Goal: Task Accomplishment & Management: Manage account settings

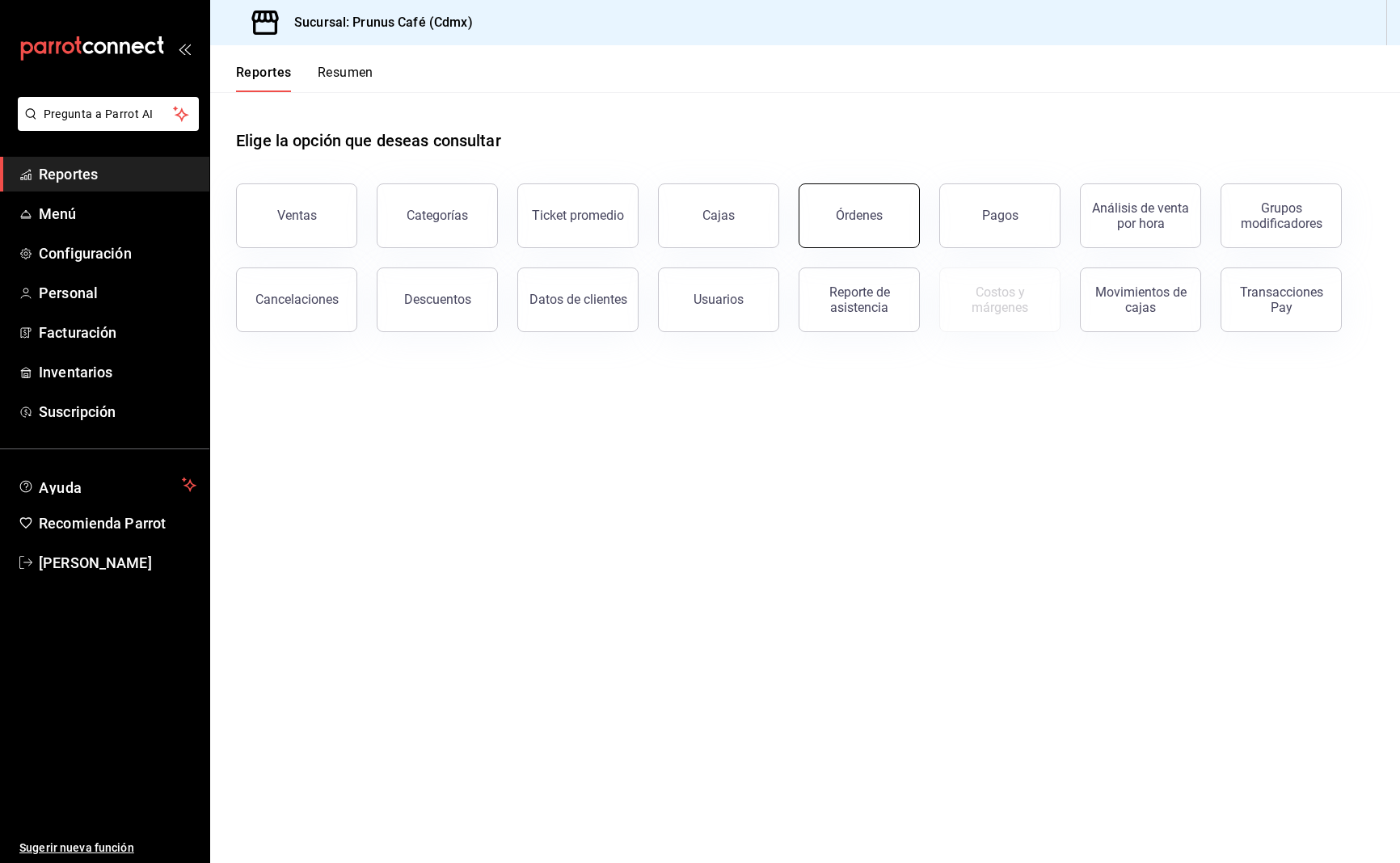
click at [887, 221] on button "Órdenes" at bounding box center [859, 216] width 121 height 65
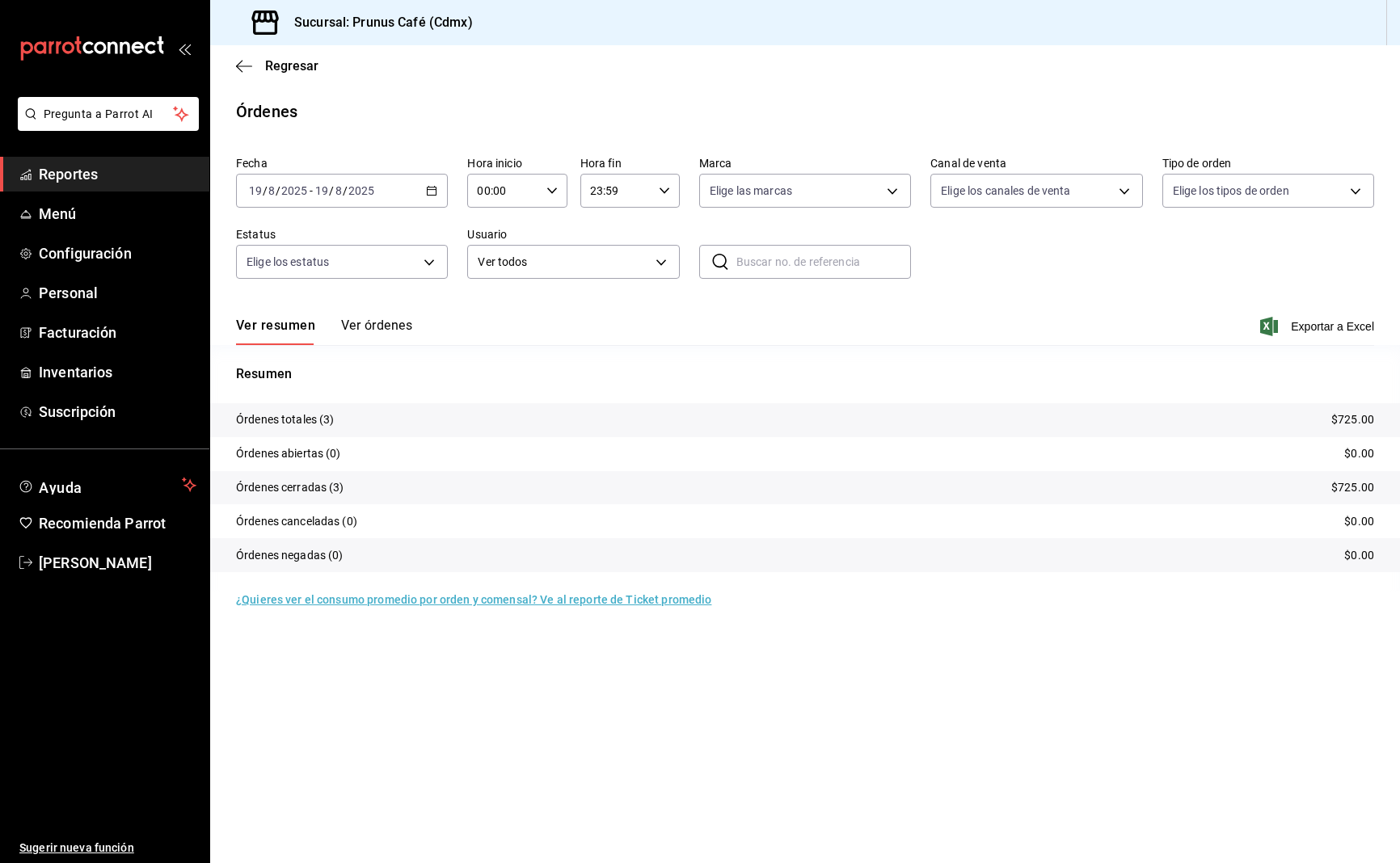
click at [364, 324] on button "Ver órdenes" at bounding box center [376, 331] width 71 height 27
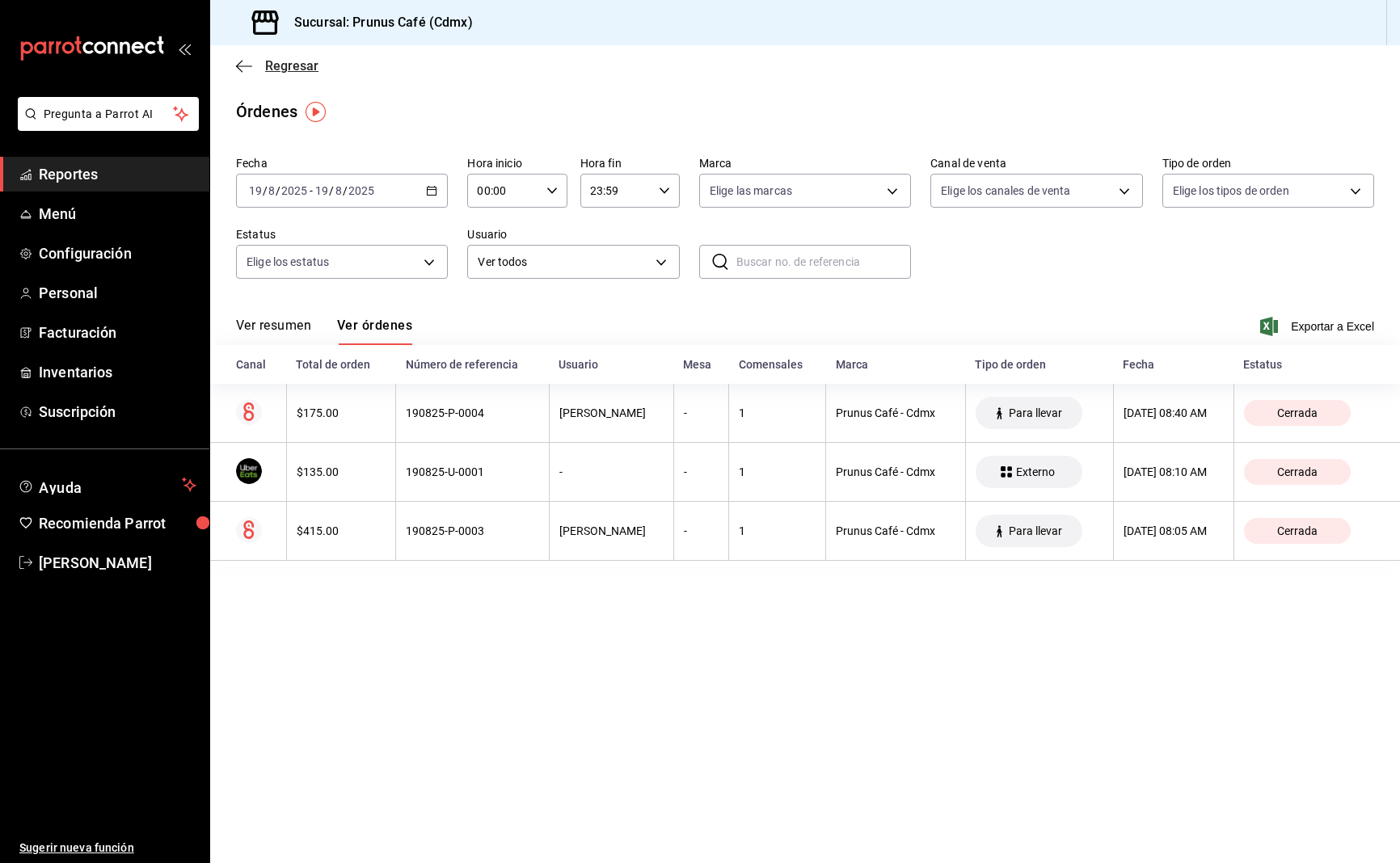
scroll to position [0, 1]
click at [243, 61] on icon "button" at bounding box center [244, 66] width 16 height 14
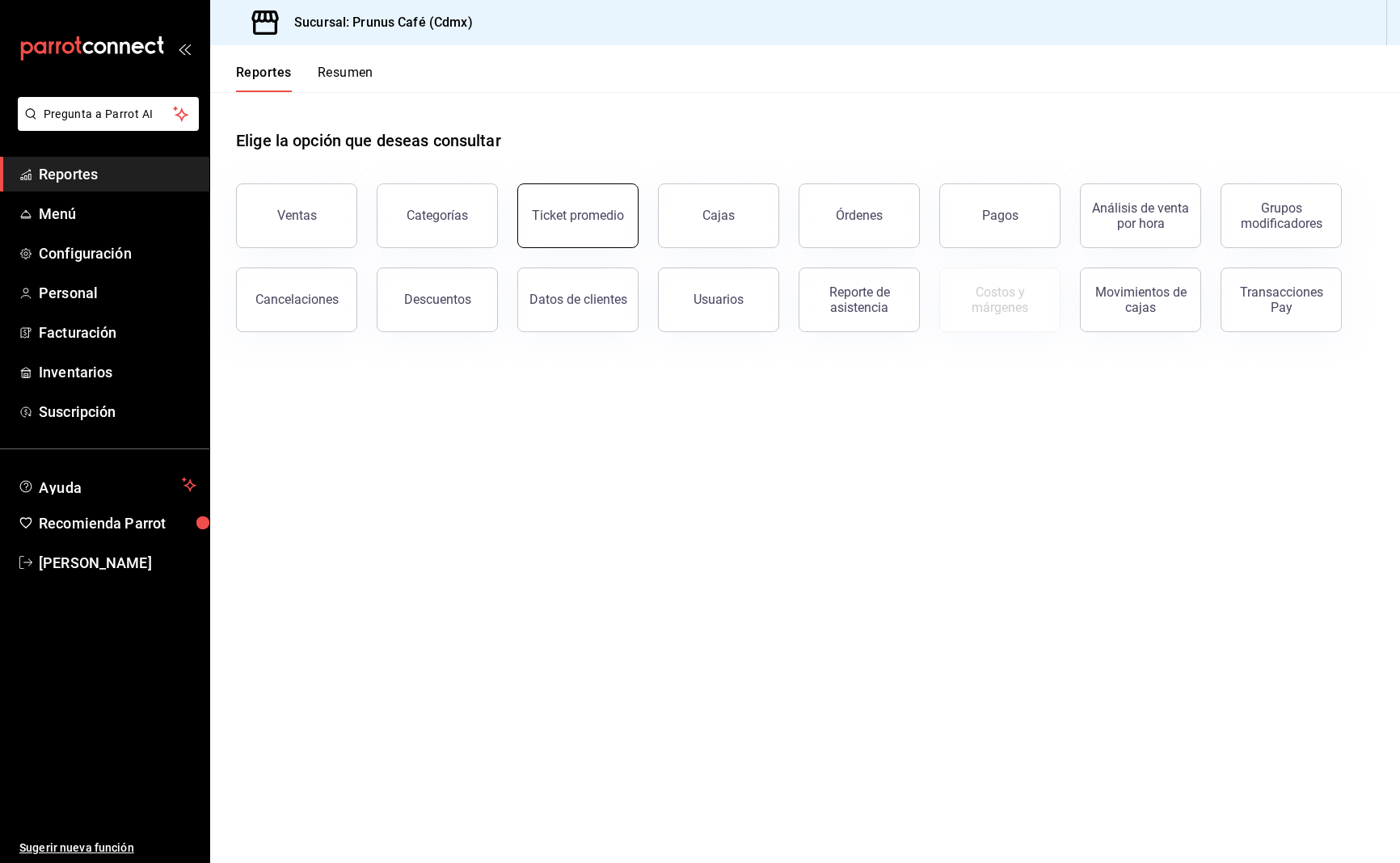
click at [532, 218] on button "Ticket promedio" at bounding box center [578, 216] width 121 height 65
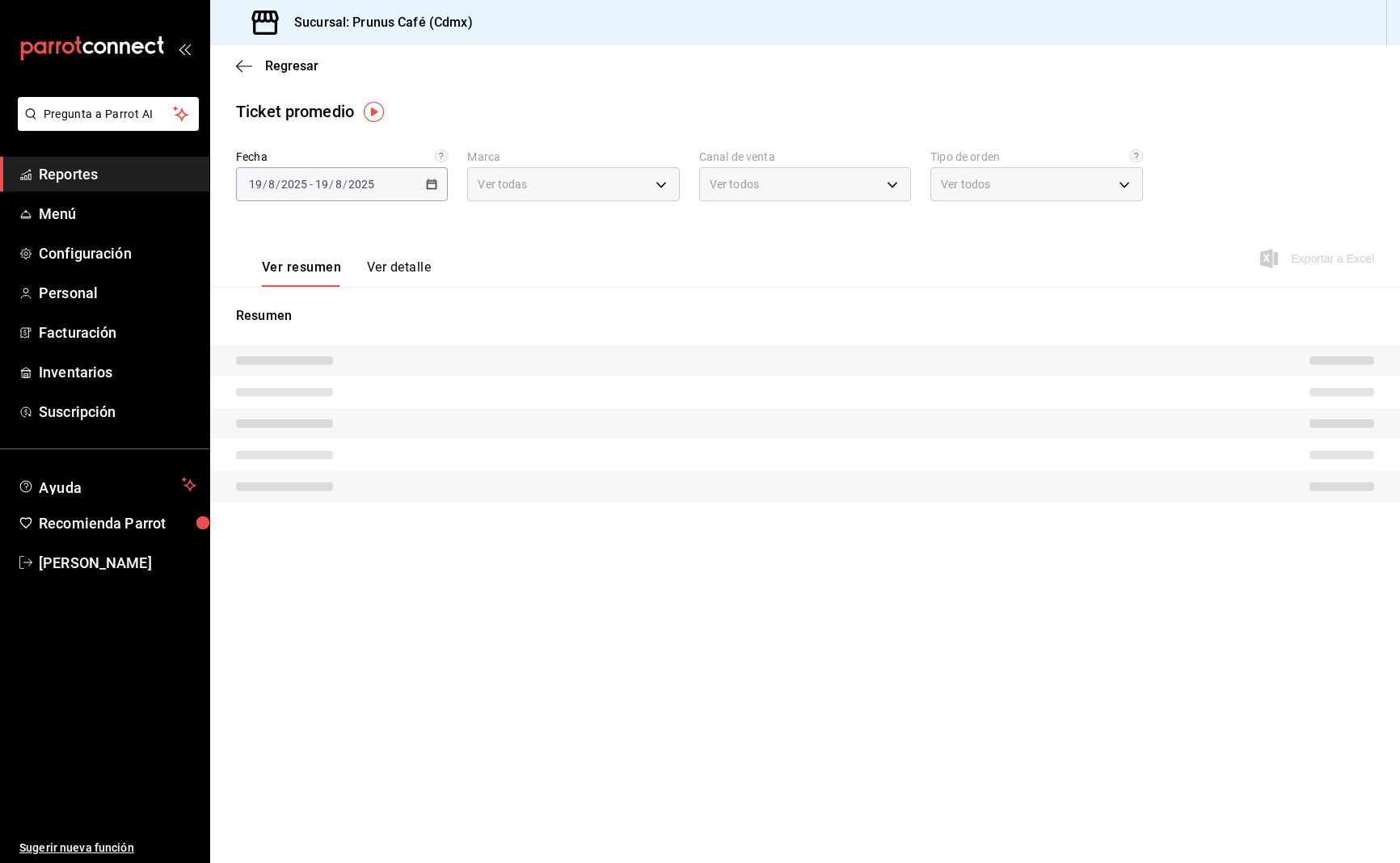
type input "63e64631-4459-4835-8979-3e82d6f96fc5"
type input "PARROT,UBER_EATS,RAPPI,DIDI_FOOD,ONLINE"
type input "6654fd49-bbaf-4aee-a8e3-10a76d32fb3f,62aee2bb-9209-498e-92c1-d5b69abad1c1,f7b1a…"
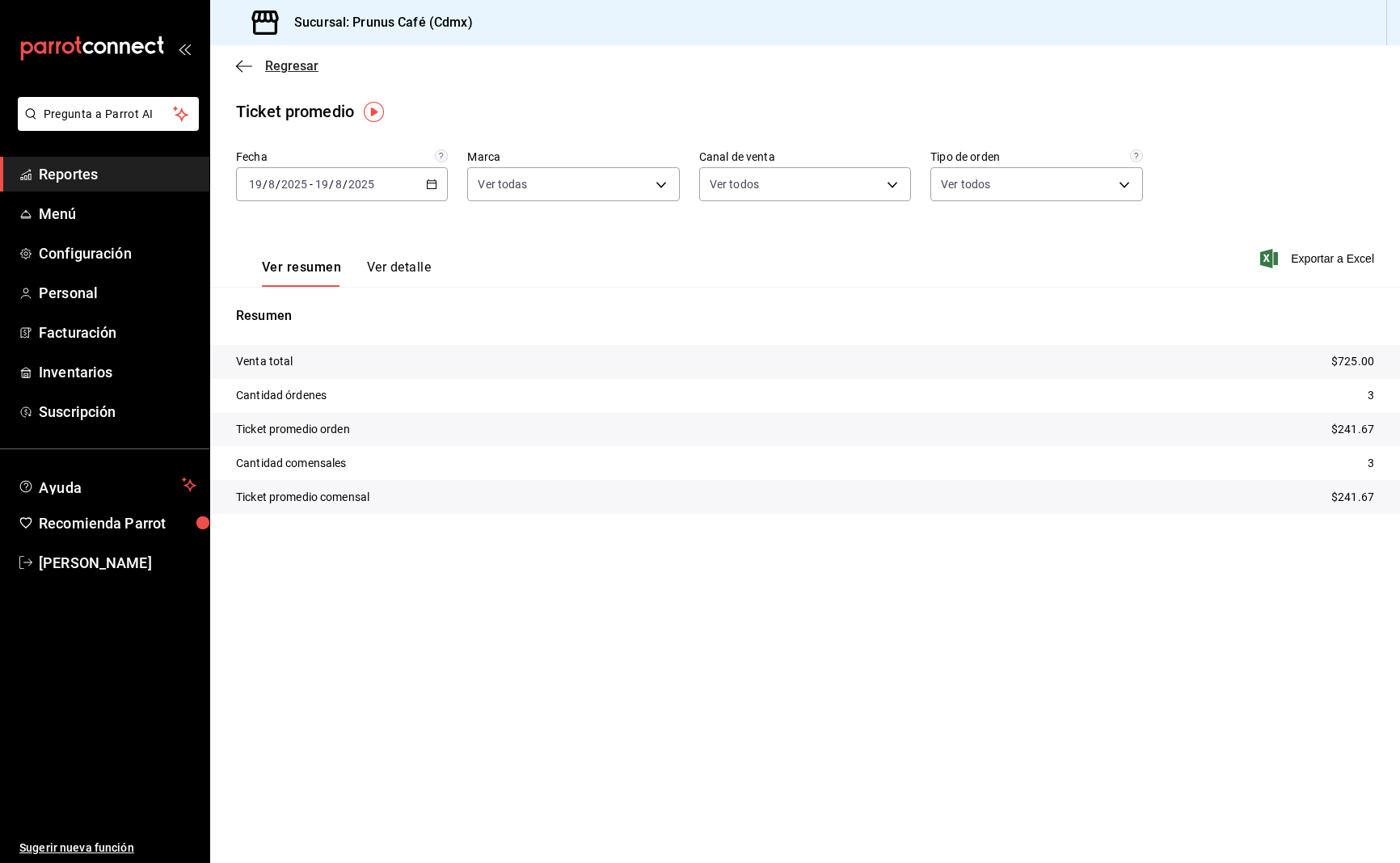
click at [246, 69] on icon "button" at bounding box center [244, 66] width 16 height 14
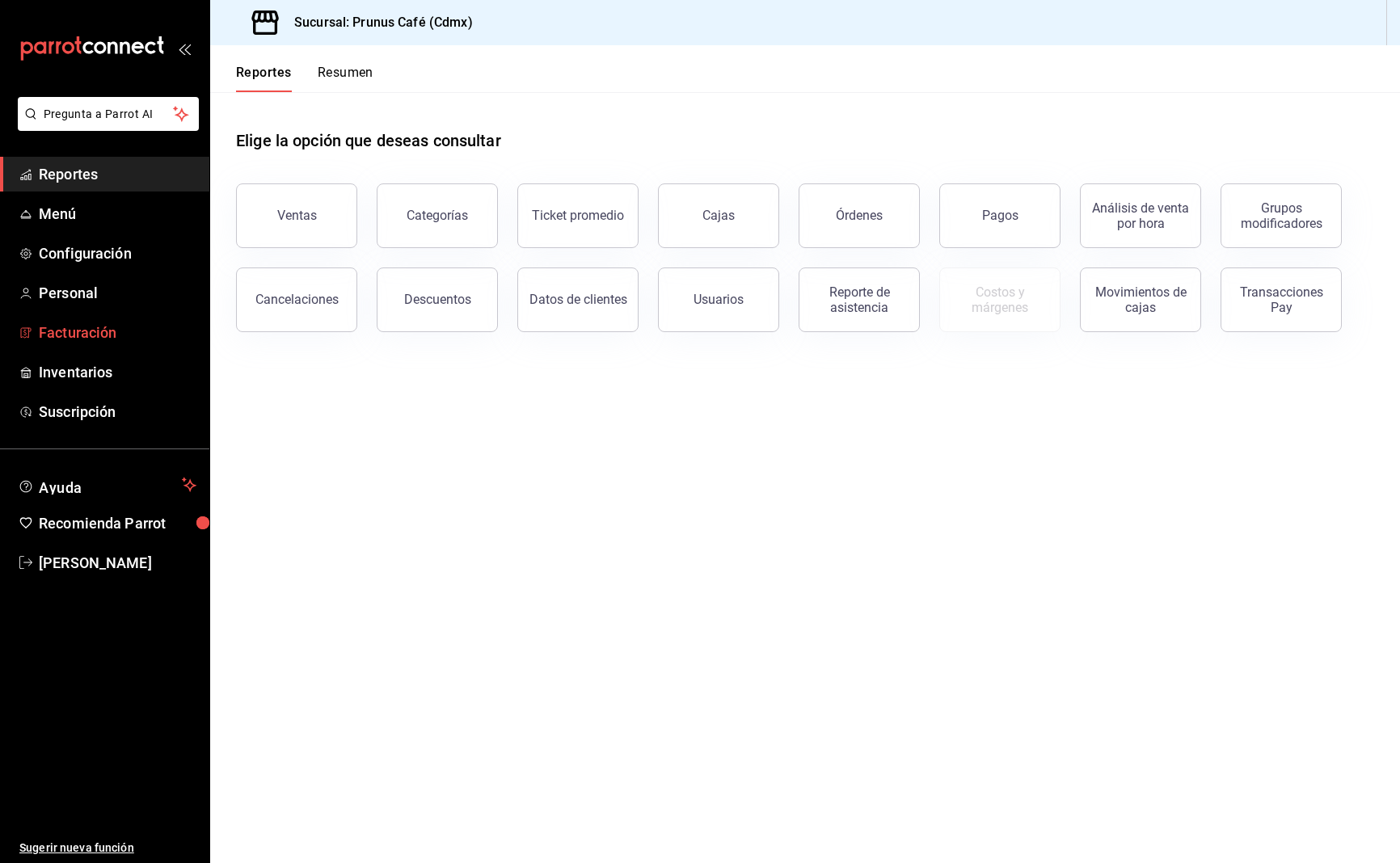
click at [79, 331] on span "Facturación" at bounding box center [117, 333] width 158 height 22
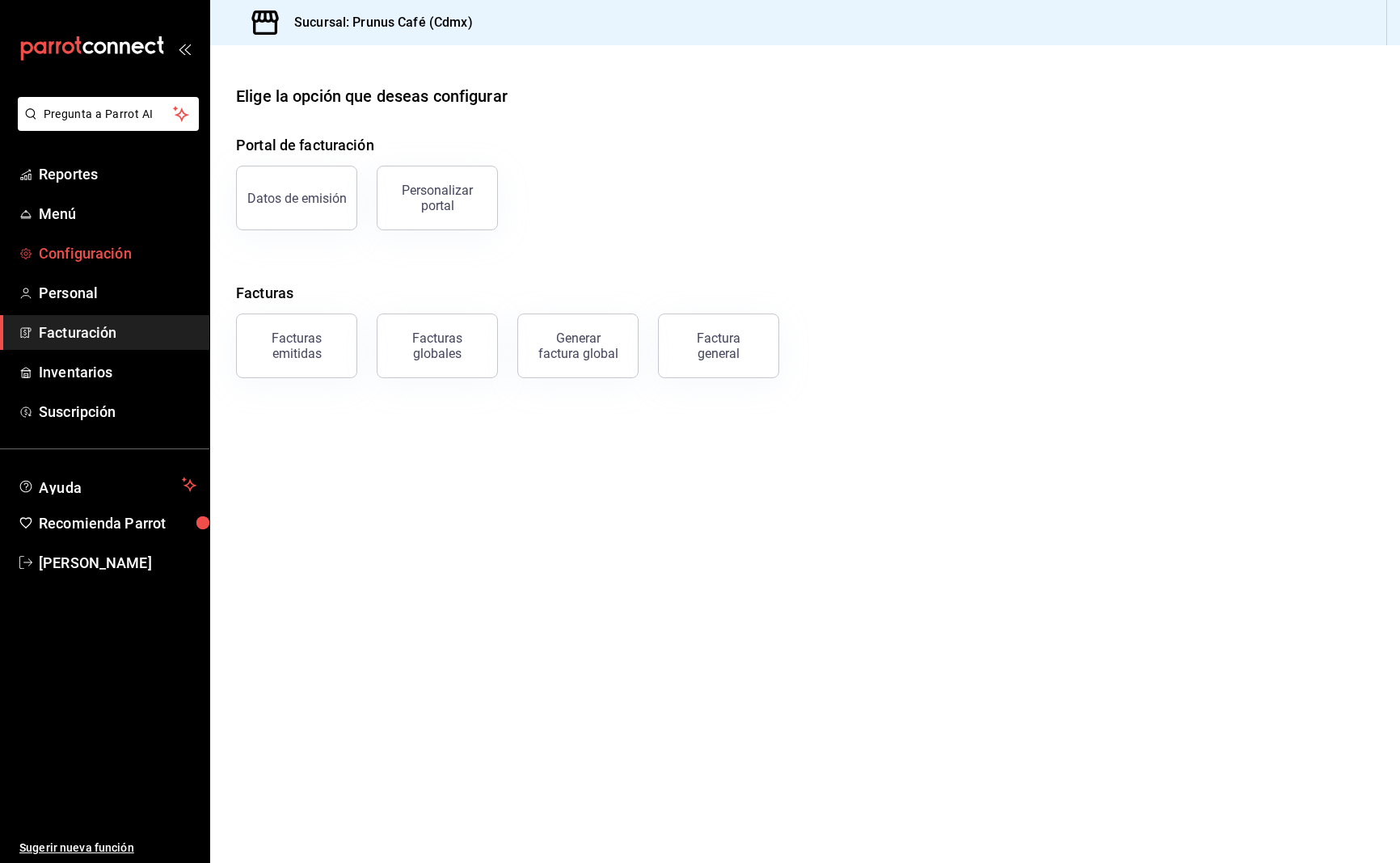
click at [72, 258] on span "Configuración" at bounding box center [117, 253] width 158 height 22
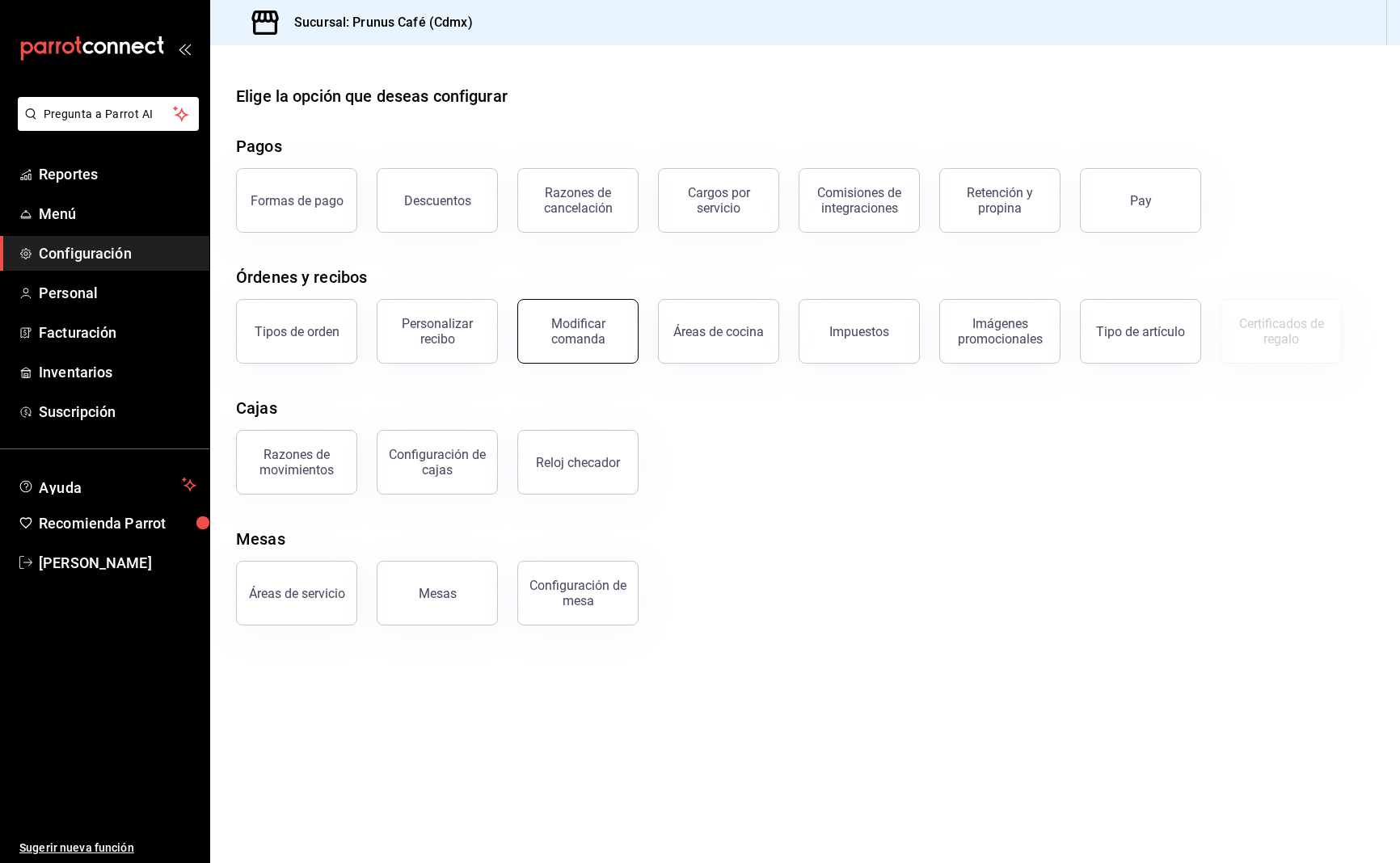
click at [583, 346] on button "Modificar comanda" at bounding box center [578, 332] width 121 height 65
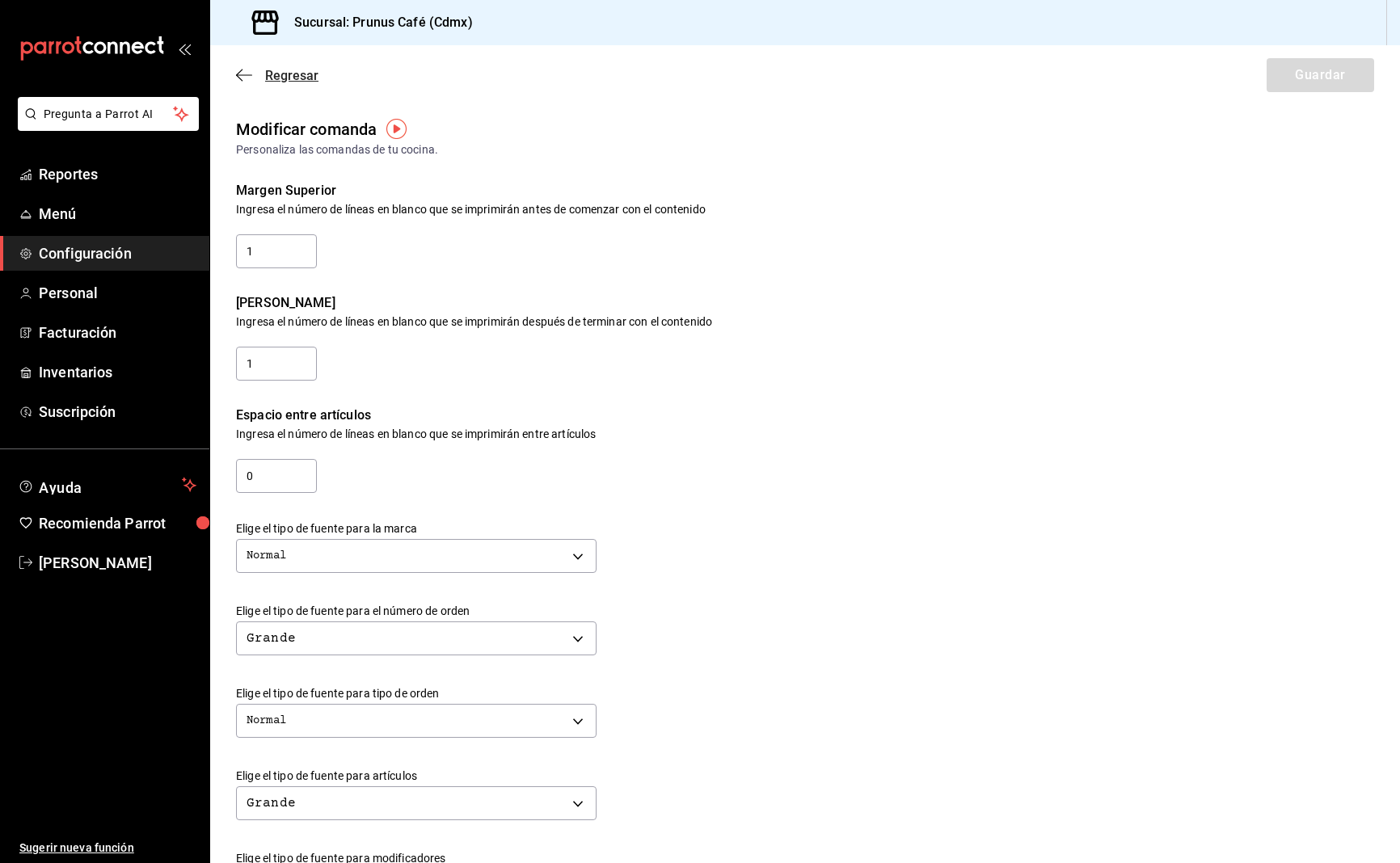
click at [239, 75] on icon "button" at bounding box center [244, 74] width 16 height 1
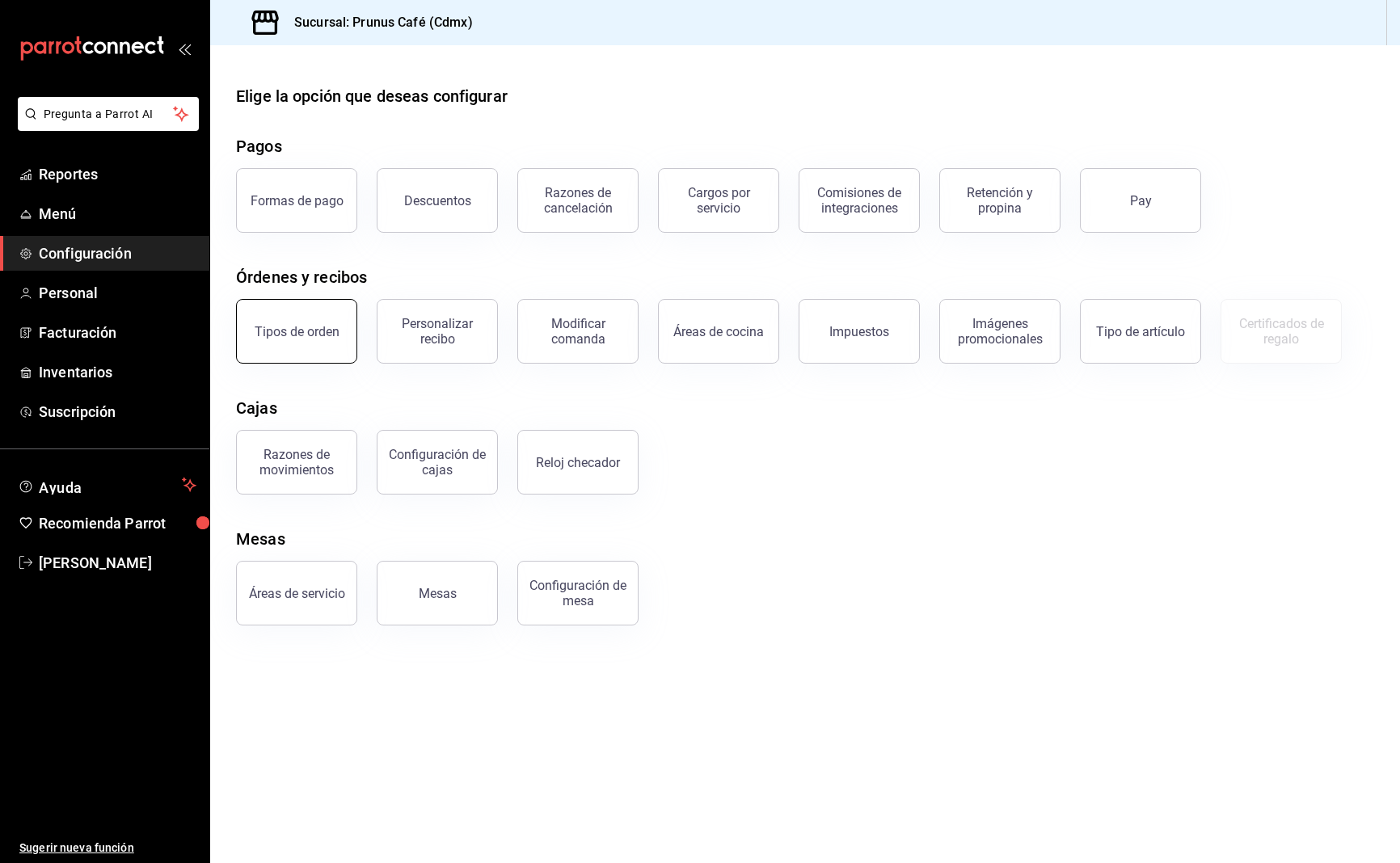
click at [274, 332] on div "Tipos de orden" at bounding box center [298, 332] width 85 height 15
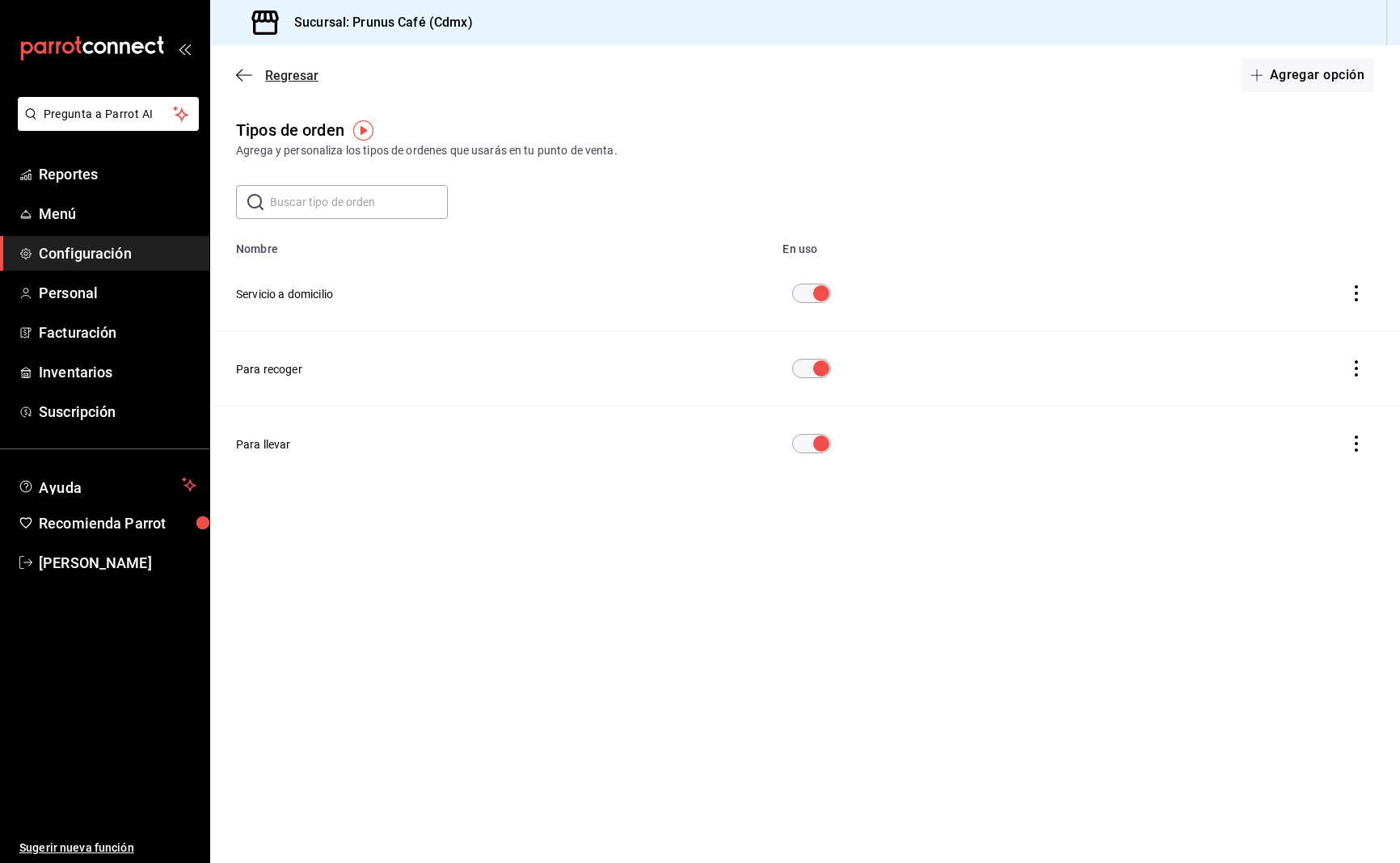
click at [244, 72] on icon "button" at bounding box center [244, 75] width 16 height 14
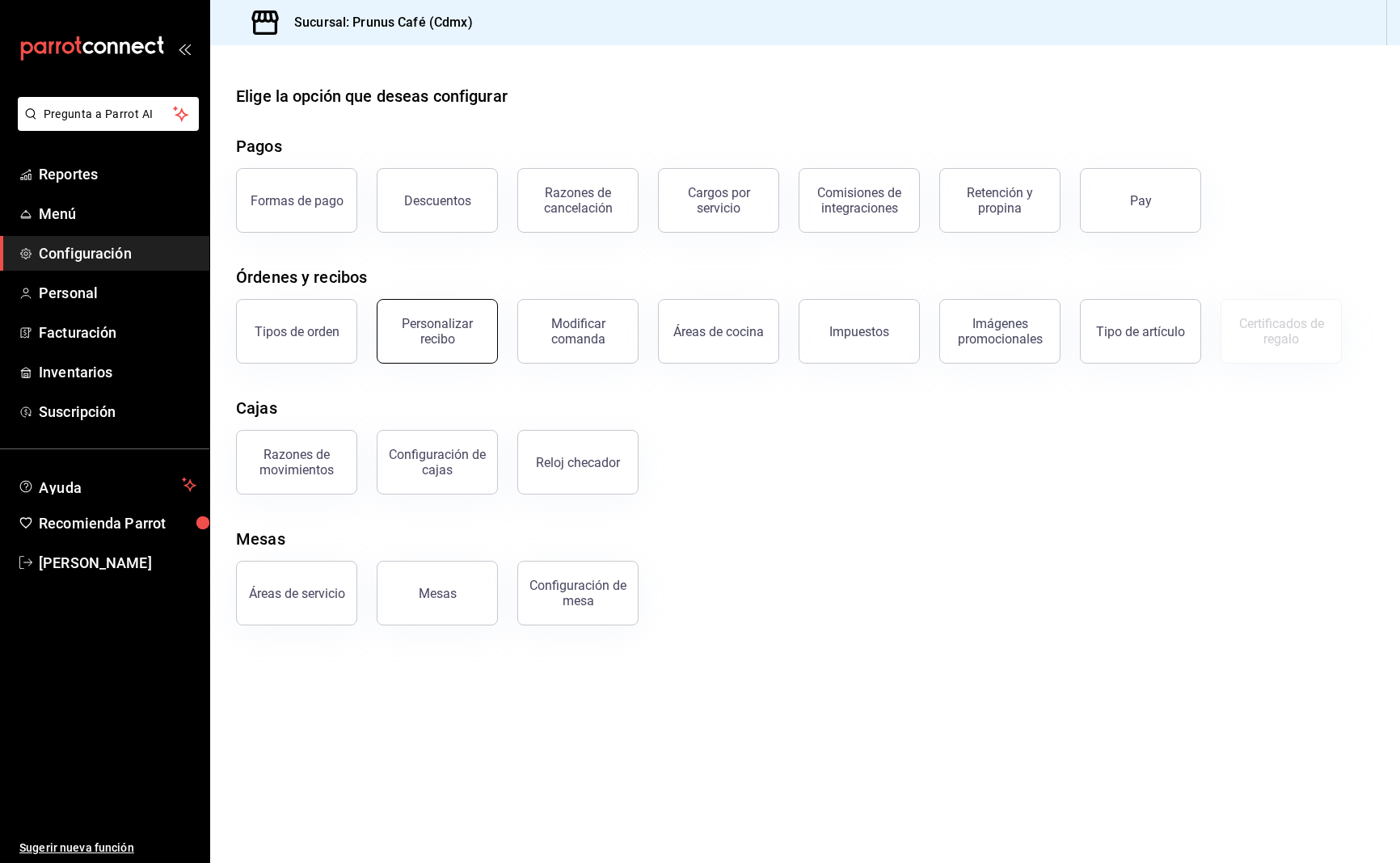
click at [471, 355] on button "Personalizar recibo" at bounding box center [438, 332] width 121 height 65
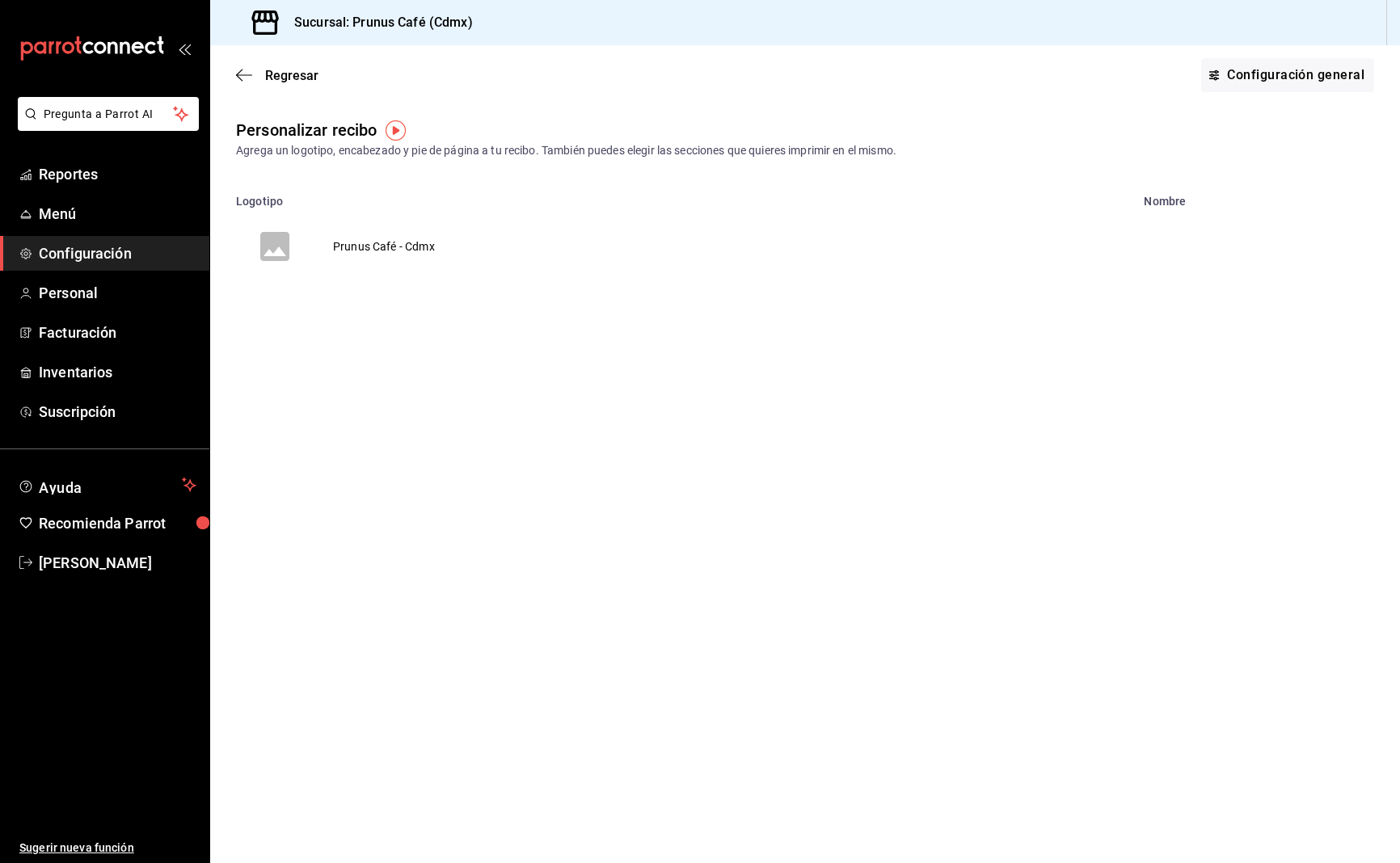
click at [393, 246] on td "Prunus Café - Cdmx" at bounding box center [384, 246] width 141 height 78
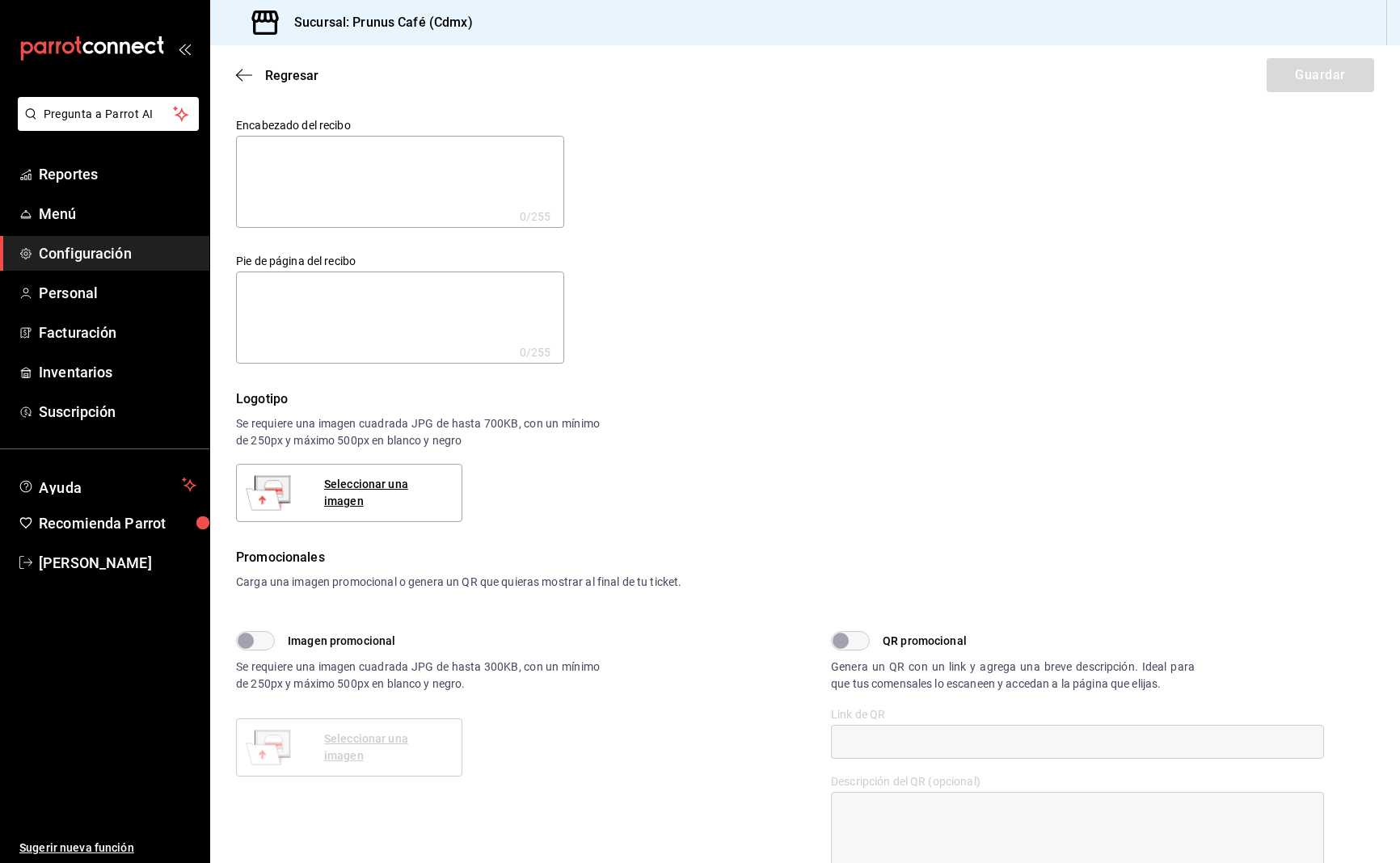
click at [89, 252] on span "Configuración" at bounding box center [117, 253] width 158 height 22
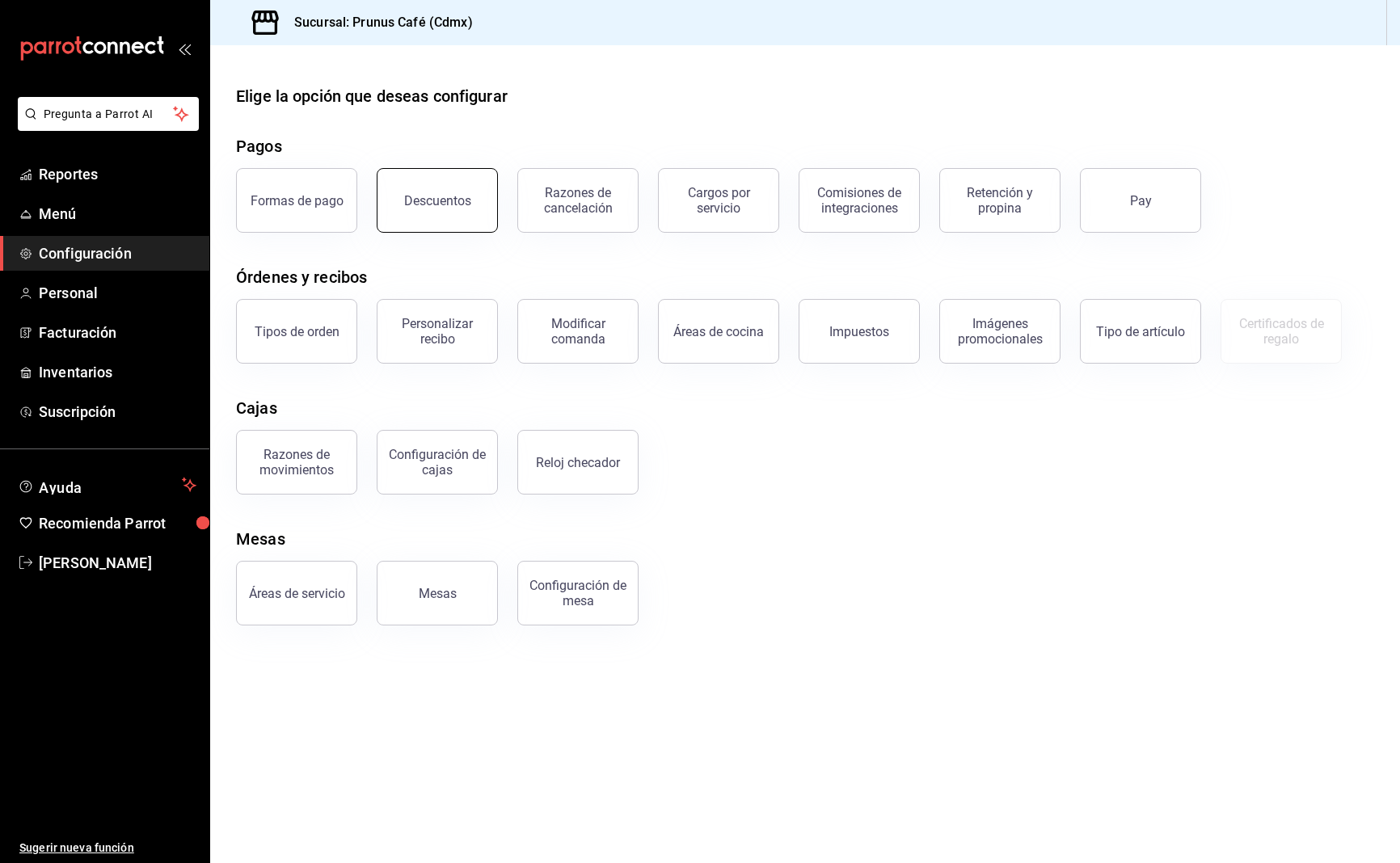
click at [397, 203] on button "Descuentos" at bounding box center [438, 200] width 121 height 65
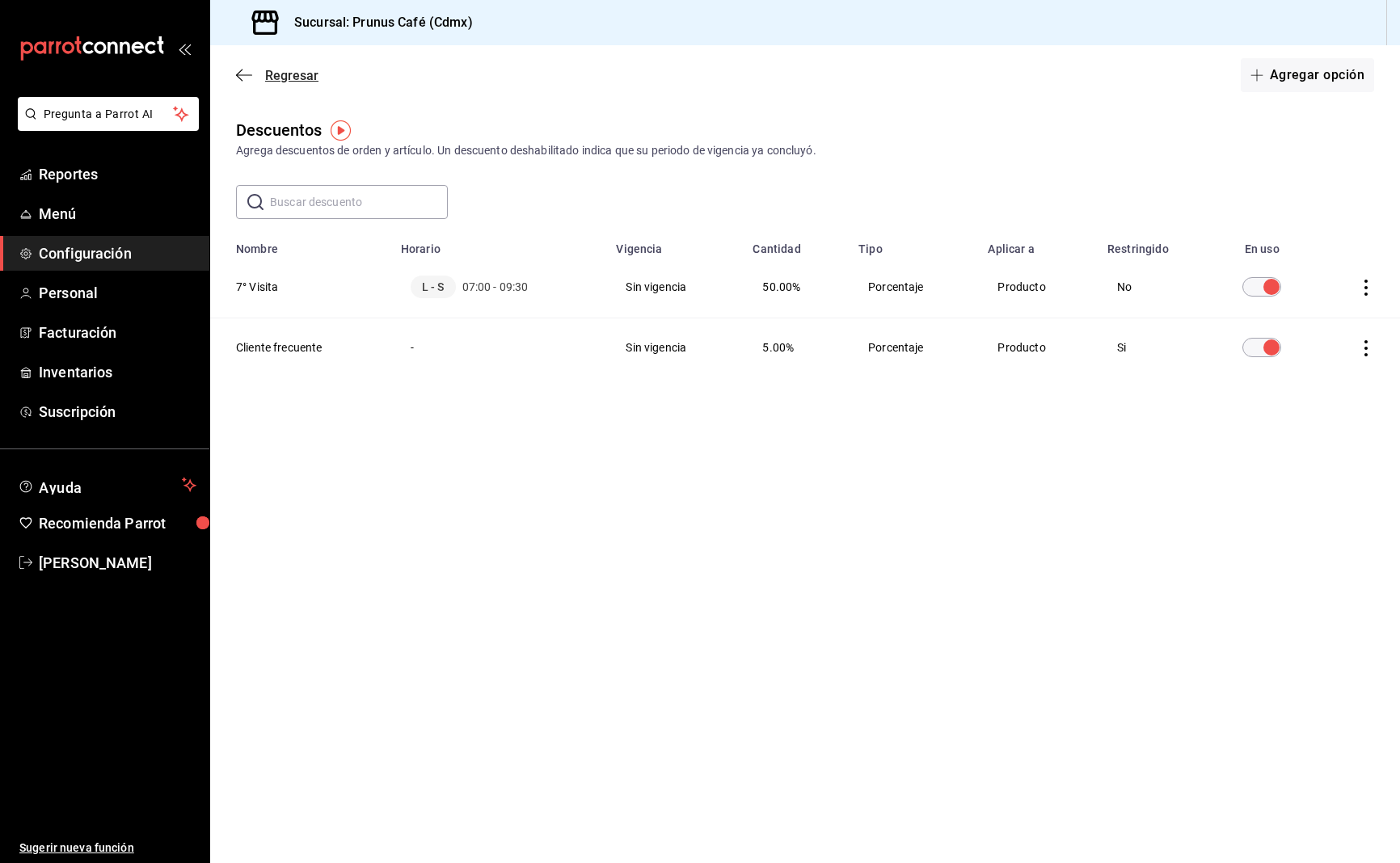
click at [246, 71] on icon "button" at bounding box center [244, 75] width 16 height 14
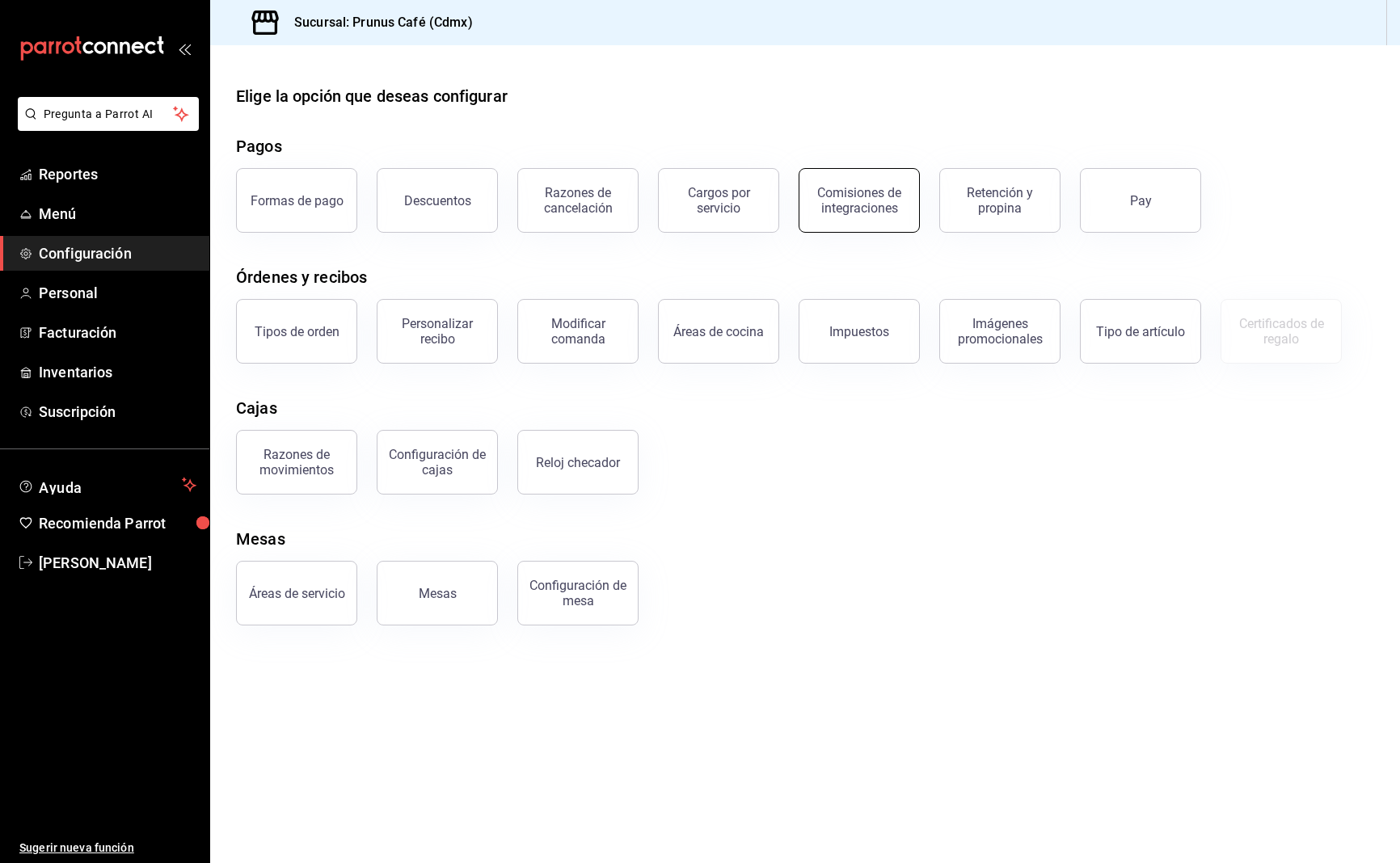
click at [864, 218] on button "Comisiones de integraciones" at bounding box center [859, 200] width 121 height 65
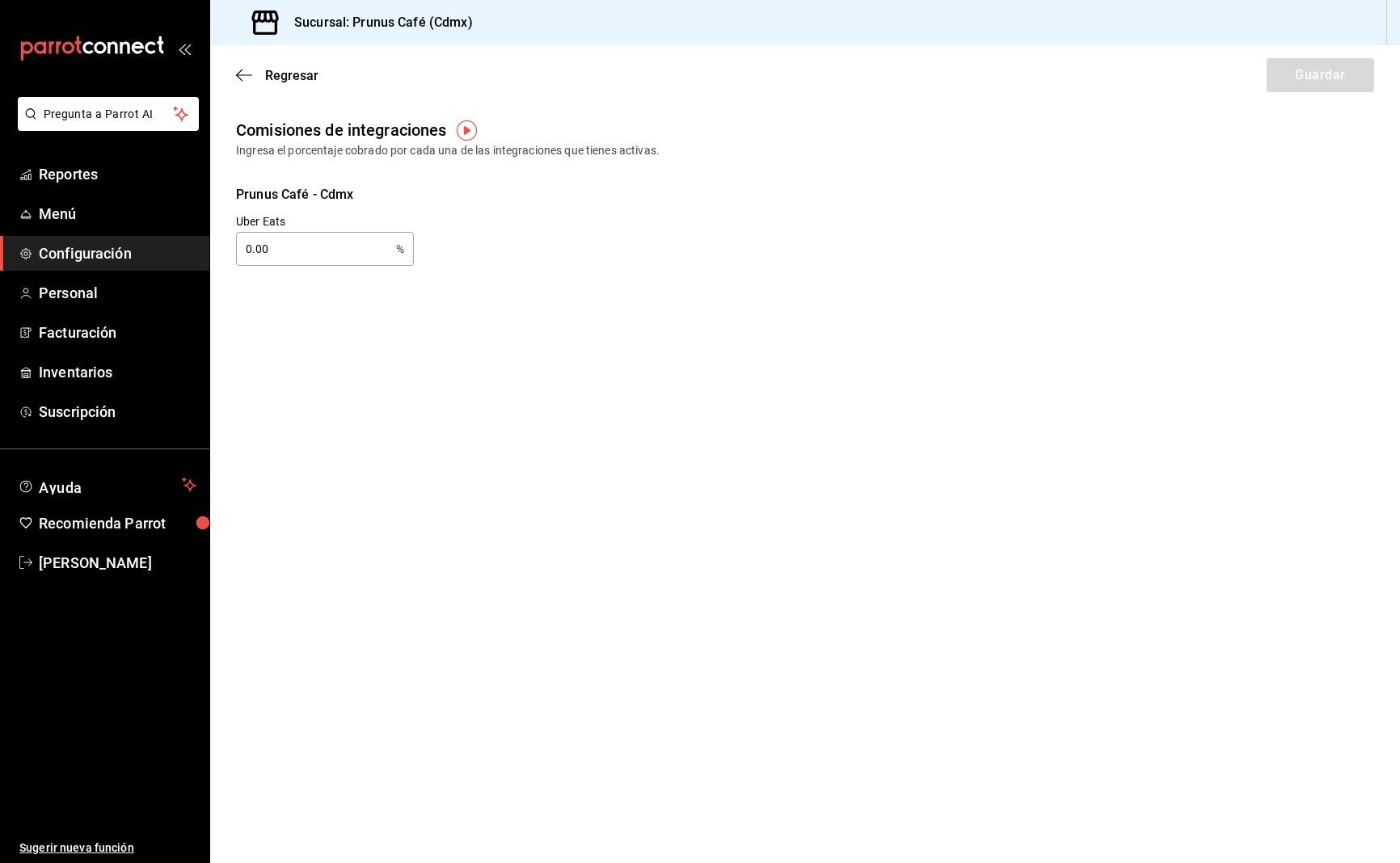
click at [315, 250] on input "0.00" at bounding box center [313, 249] width 154 height 32
drag, startPoint x: 270, startPoint y: 252, endPoint x: 235, endPoint y: 248, distance: 35.2
click at [235, 248] on div "Uber Eats 0.00 % Uber Eats" at bounding box center [311, 227] width 204 height 78
type input "40.00"
click at [1285, 89] on button "Guardar" at bounding box center [1321, 75] width 107 height 34
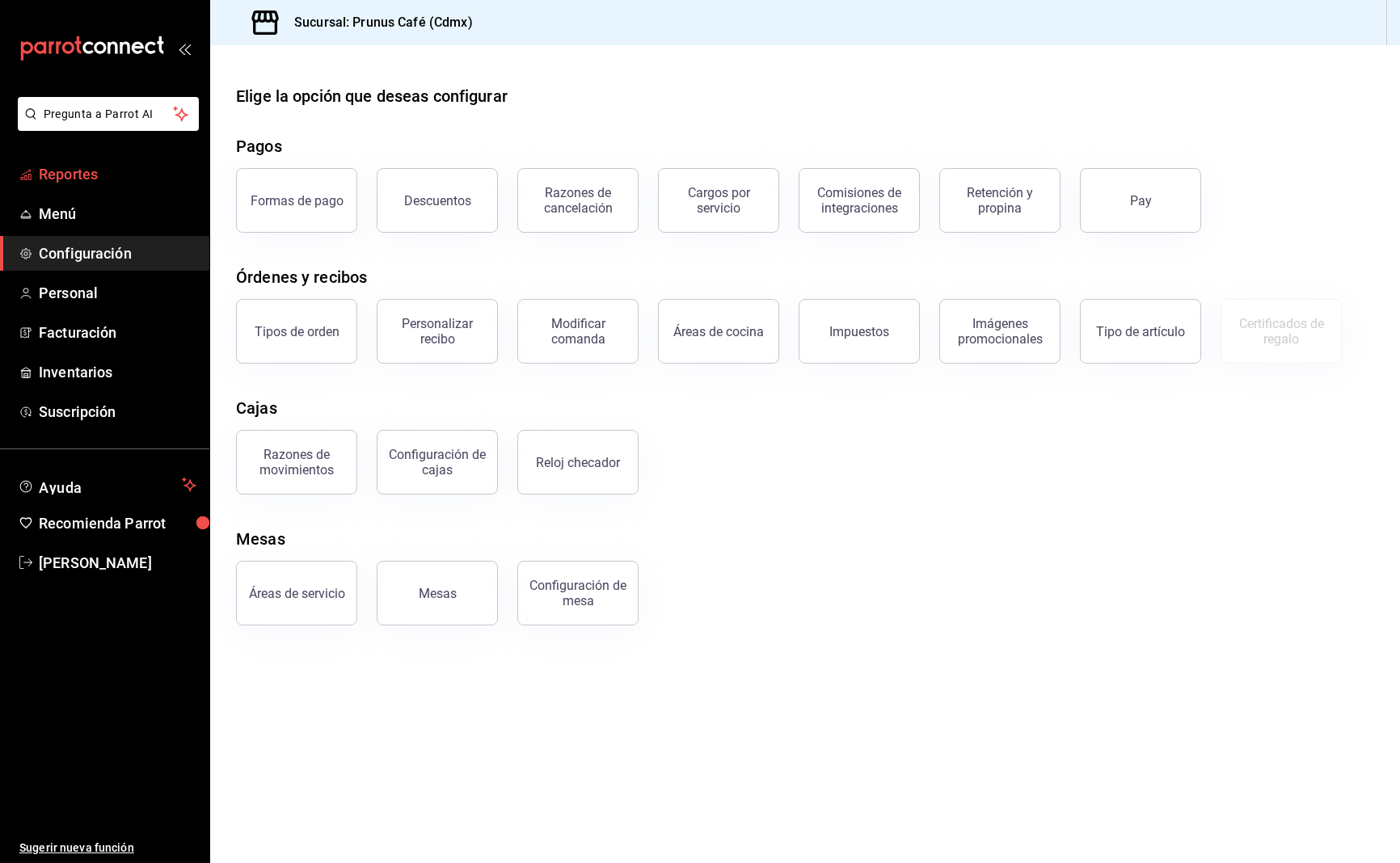
click at [107, 174] on span "Reportes" at bounding box center [117, 174] width 158 height 22
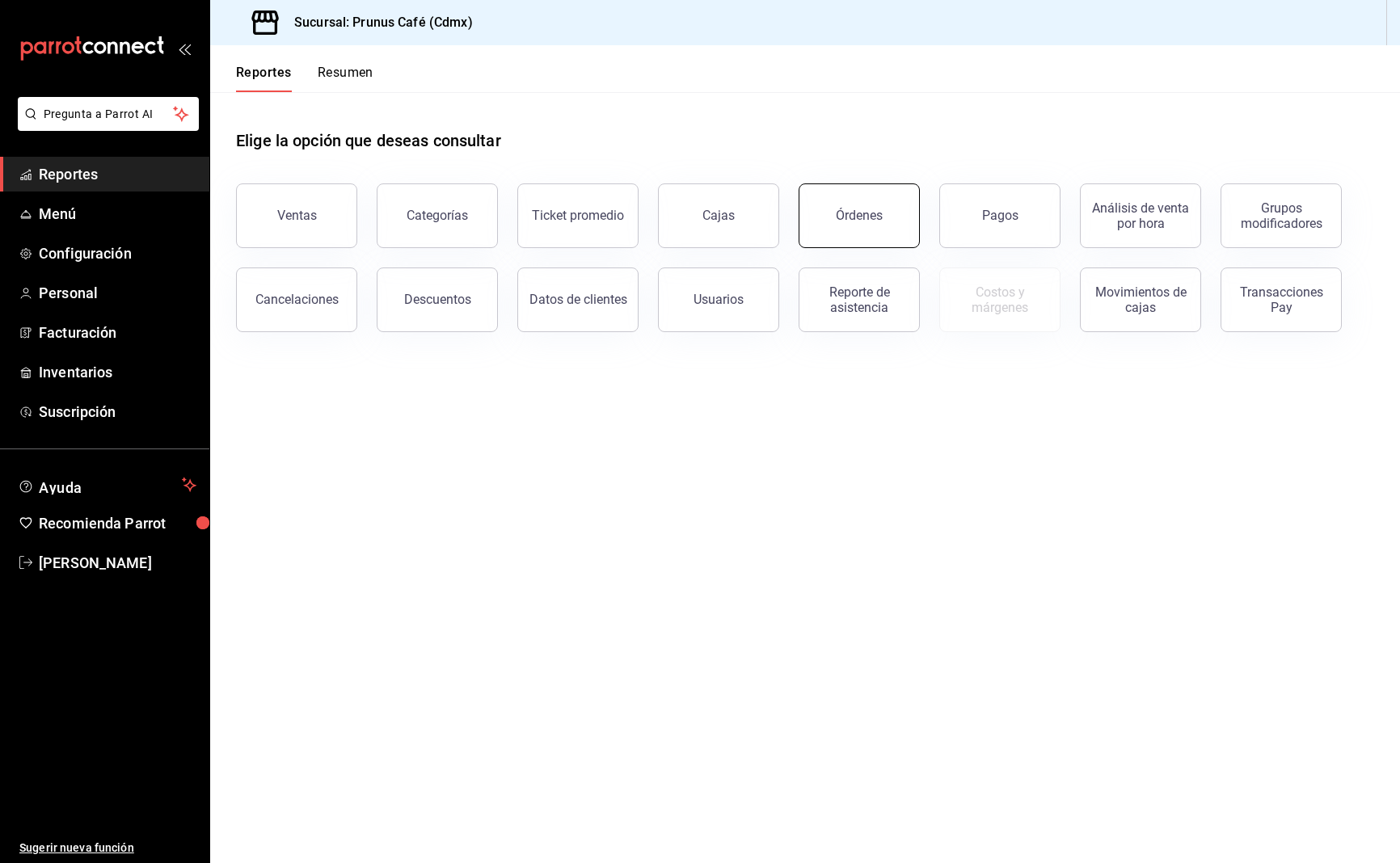
click at [905, 218] on button "Órdenes" at bounding box center [859, 216] width 121 height 65
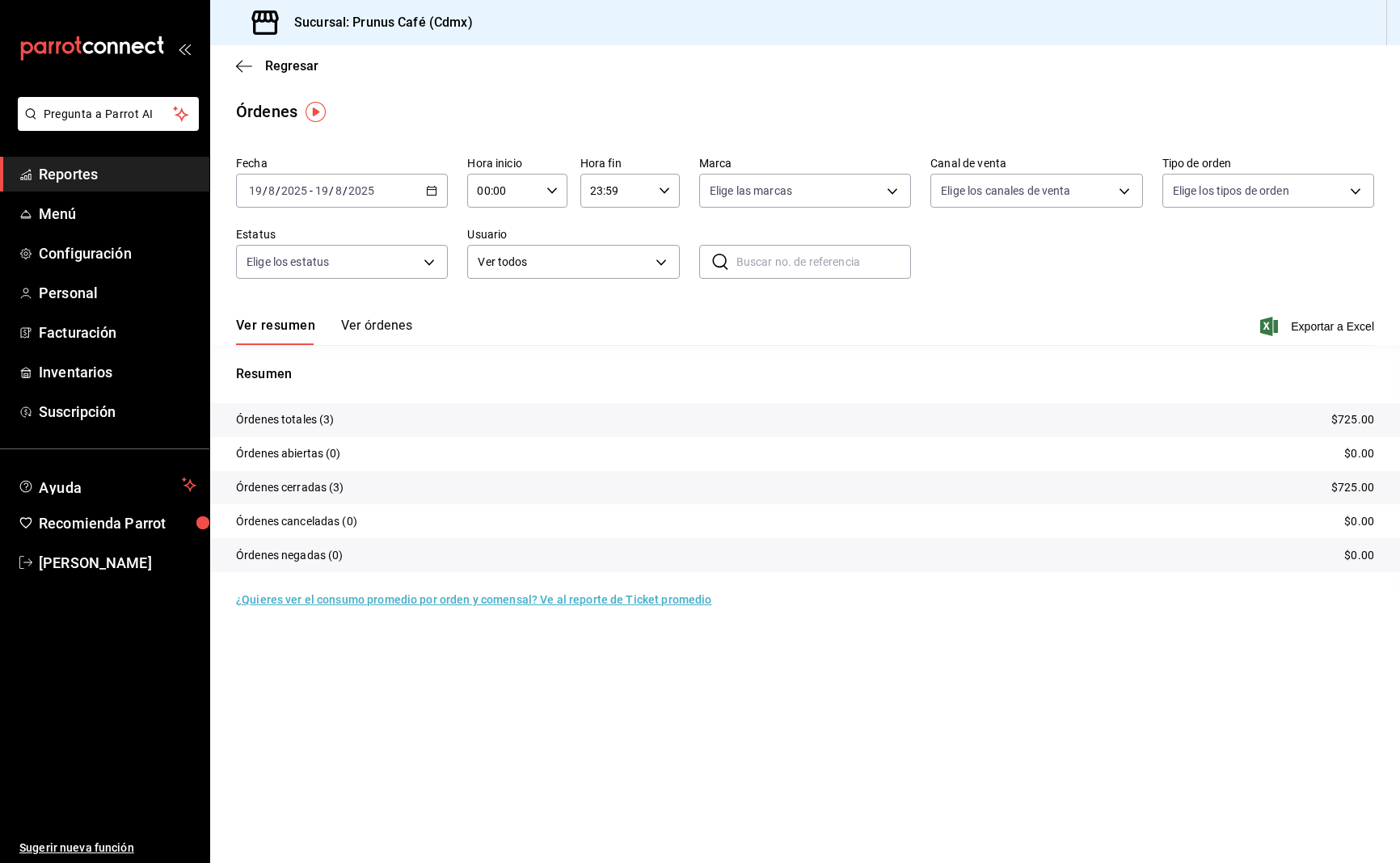
click at [386, 314] on div "Ver resumen Ver órdenes Exportar a Excel" at bounding box center [805, 321] width 1138 height 47
click at [386, 319] on button "Ver órdenes" at bounding box center [376, 331] width 71 height 27
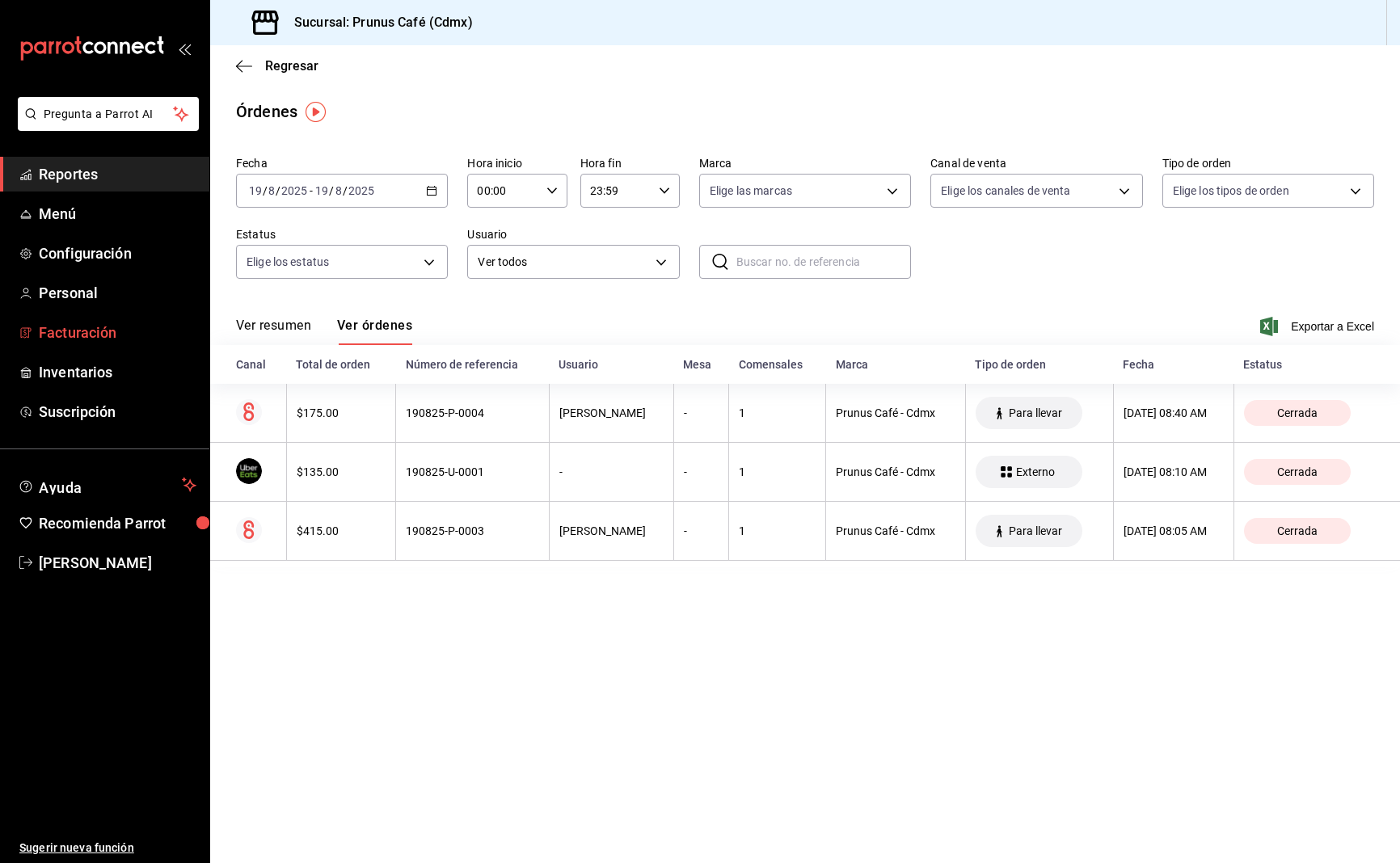
click at [90, 330] on span "Facturación" at bounding box center [117, 333] width 158 height 22
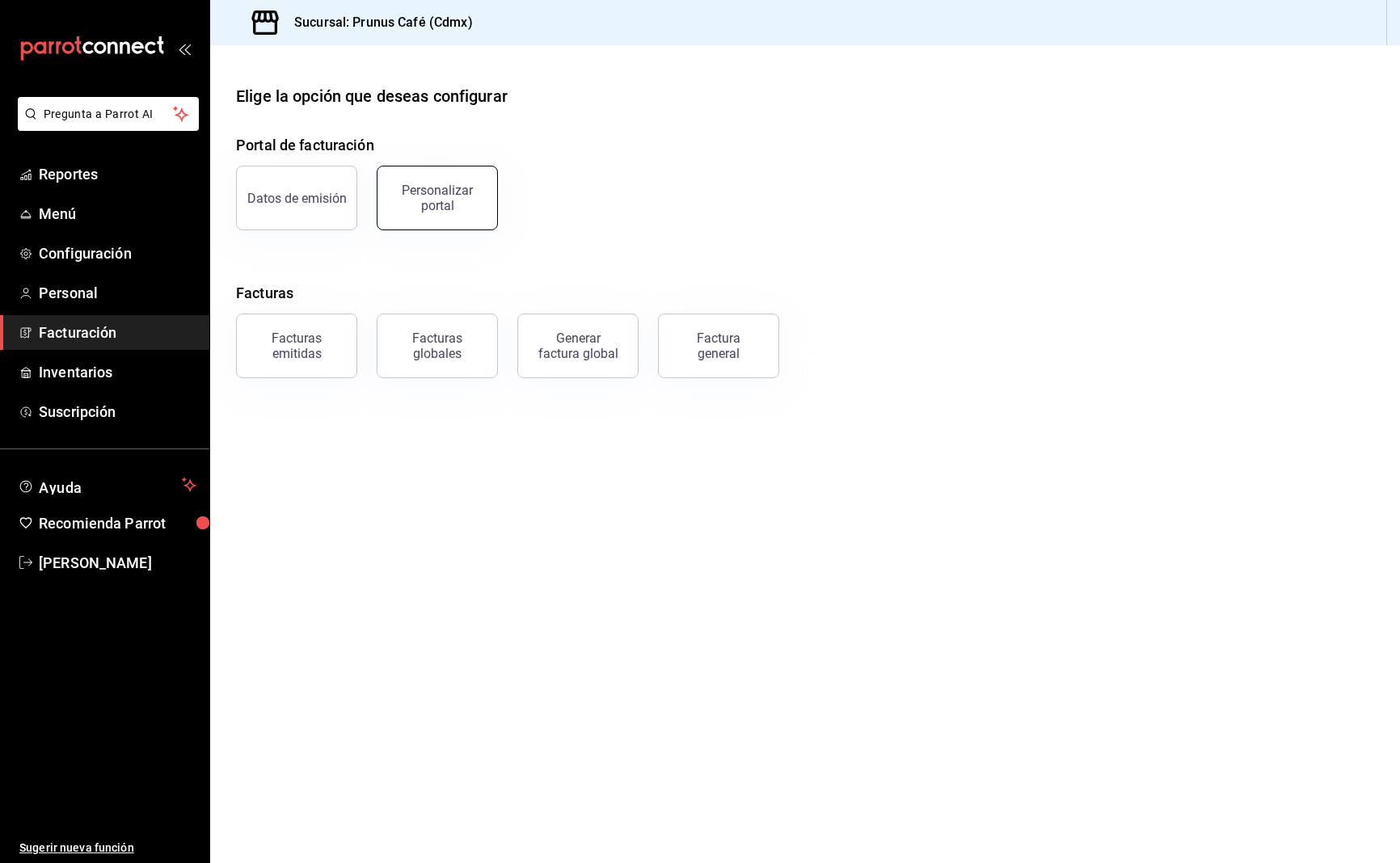
click at [413, 206] on div "Personalizar portal" at bounding box center [438, 198] width 101 height 31
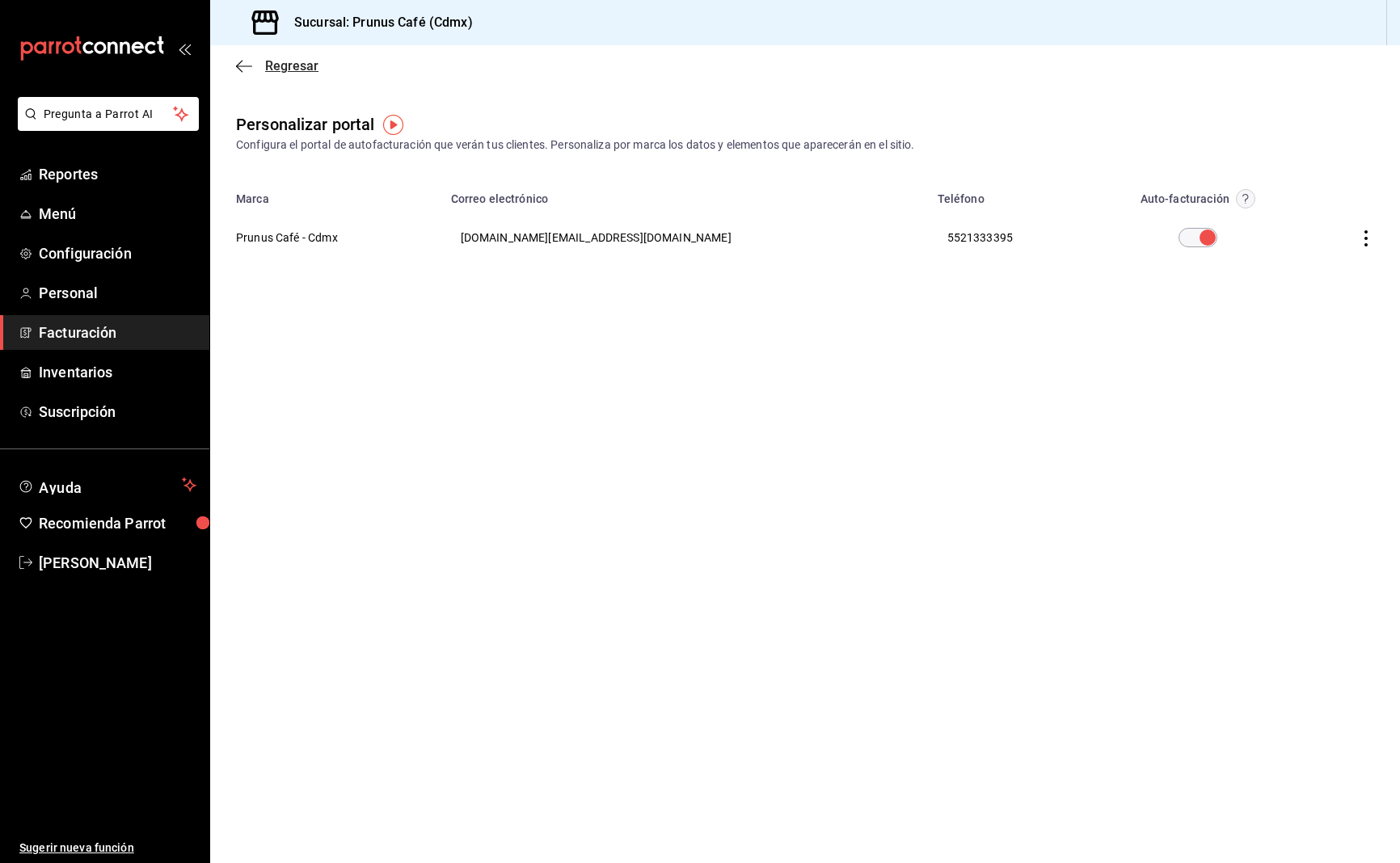
click at [247, 59] on icon "button" at bounding box center [244, 66] width 16 height 14
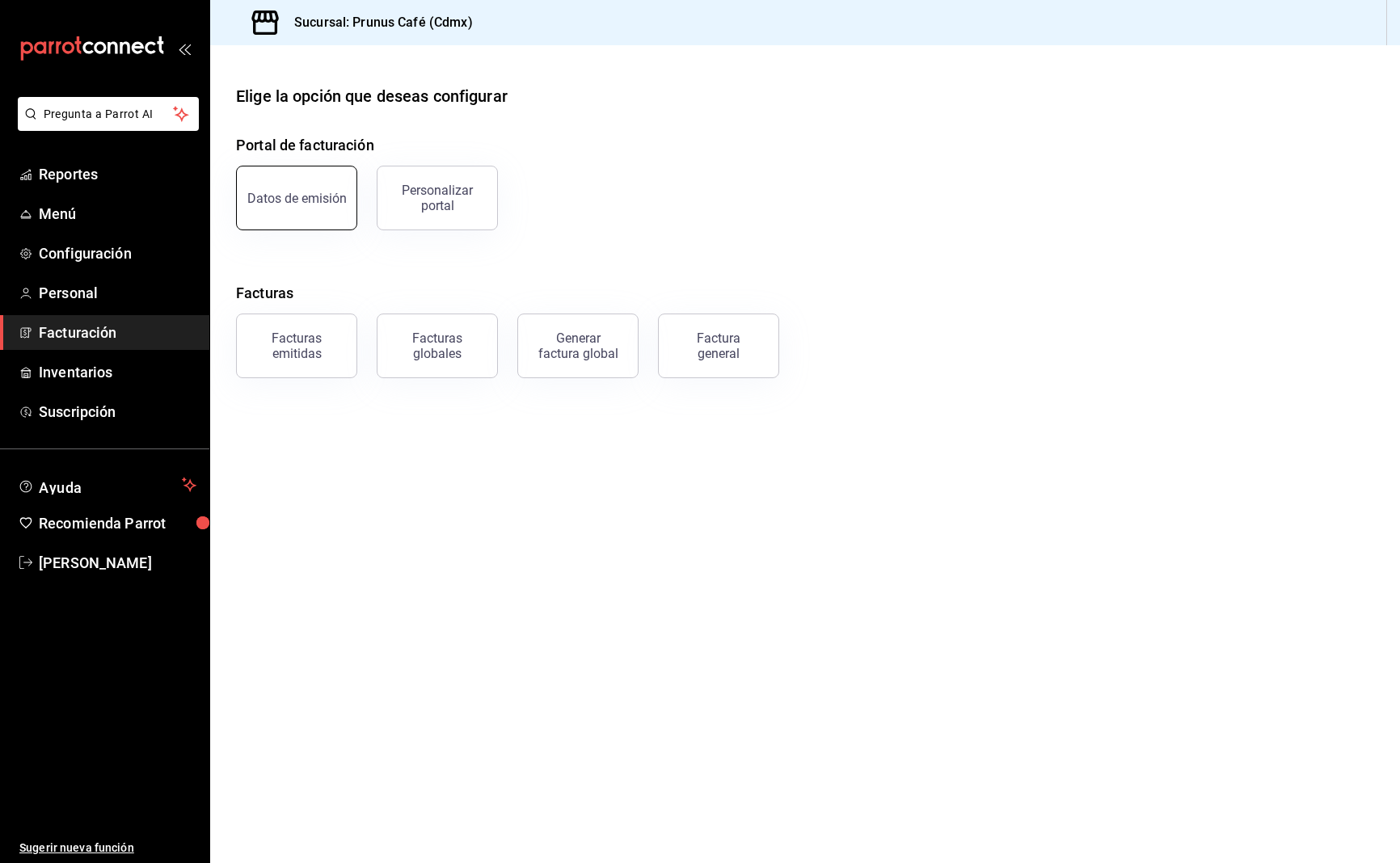
click at [285, 207] on button "Datos de emisión" at bounding box center [297, 198] width 121 height 65
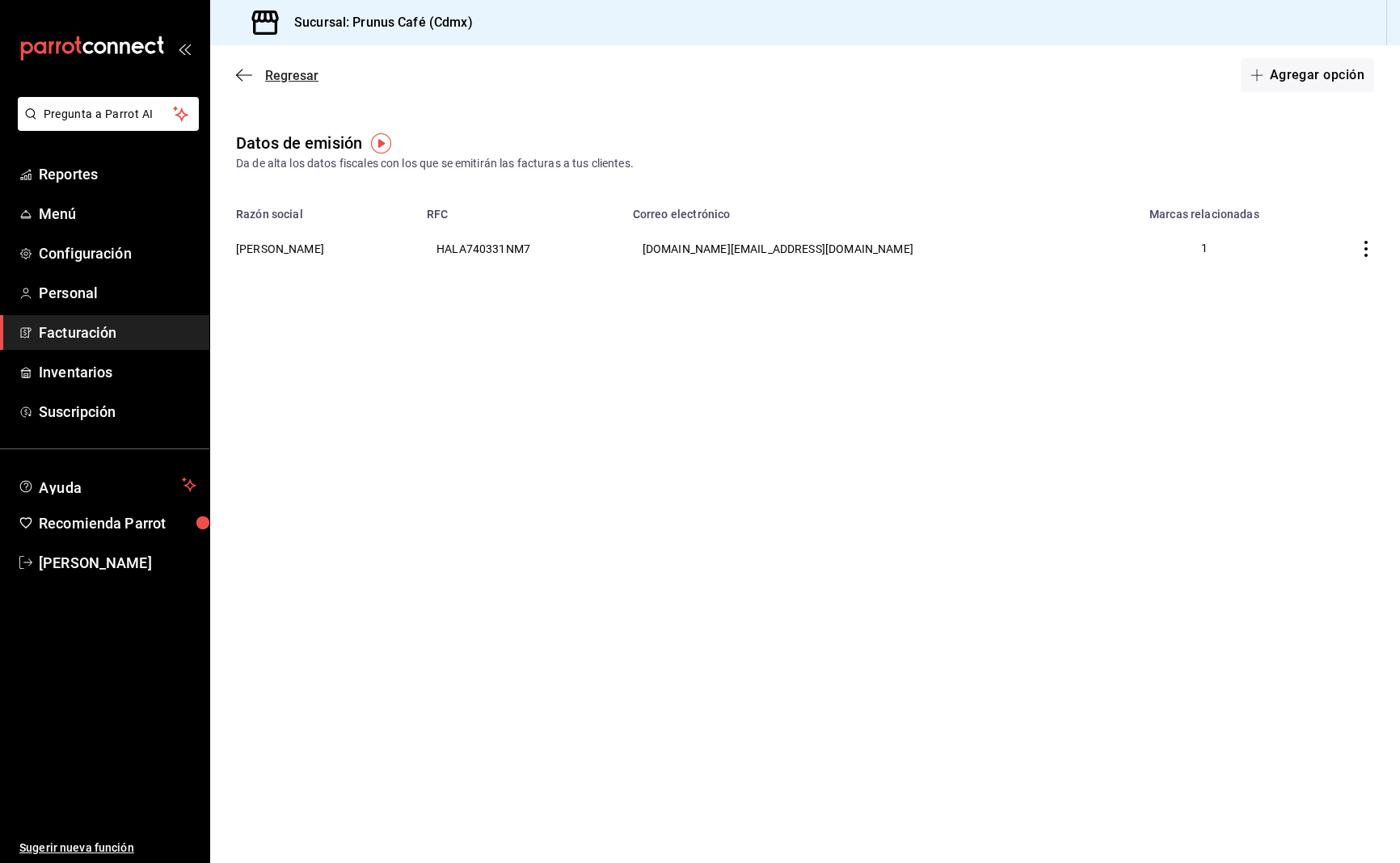
click at [239, 77] on icon "button" at bounding box center [240, 75] width 7 height 12
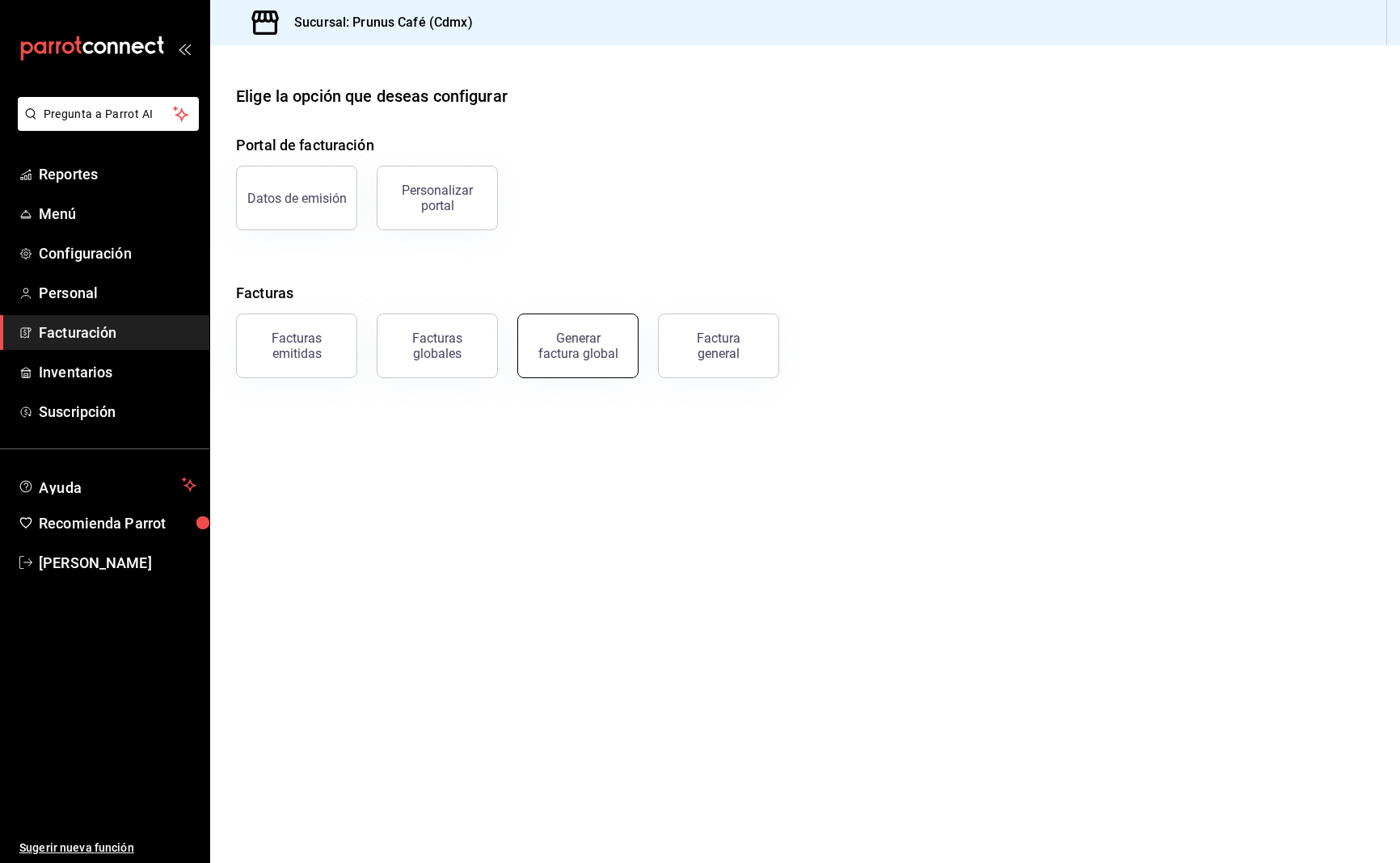
click at [573, 354] on div "Generar factura global" at bounding box center [578, 346] width 81 height 31
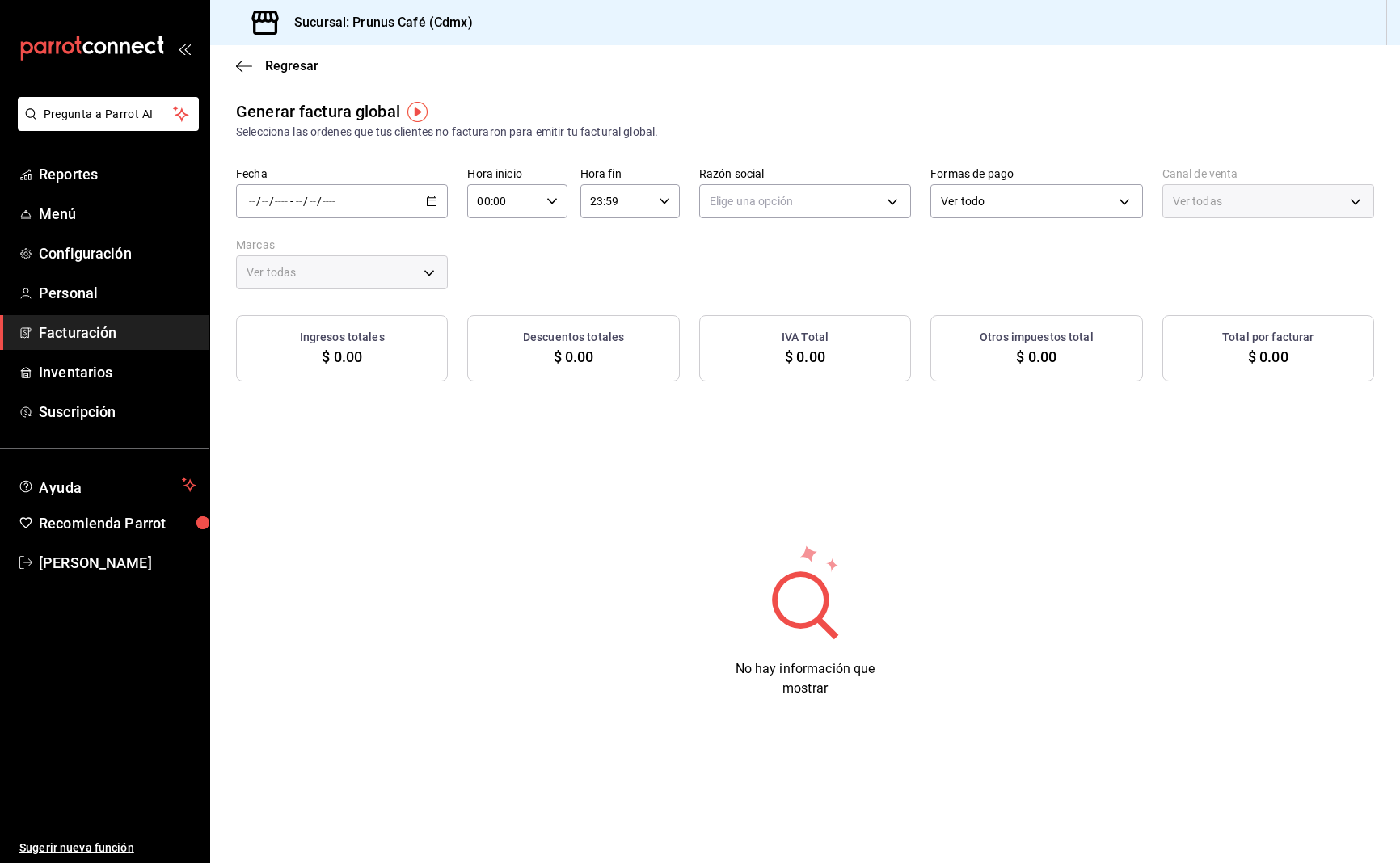
type input "PARROT,UBER_EATS,RAPPI,DIDI_FOOD,ONLINE"
click at [240, 62] on icon "button" at bounding box center [240, 66] width 7 height 12
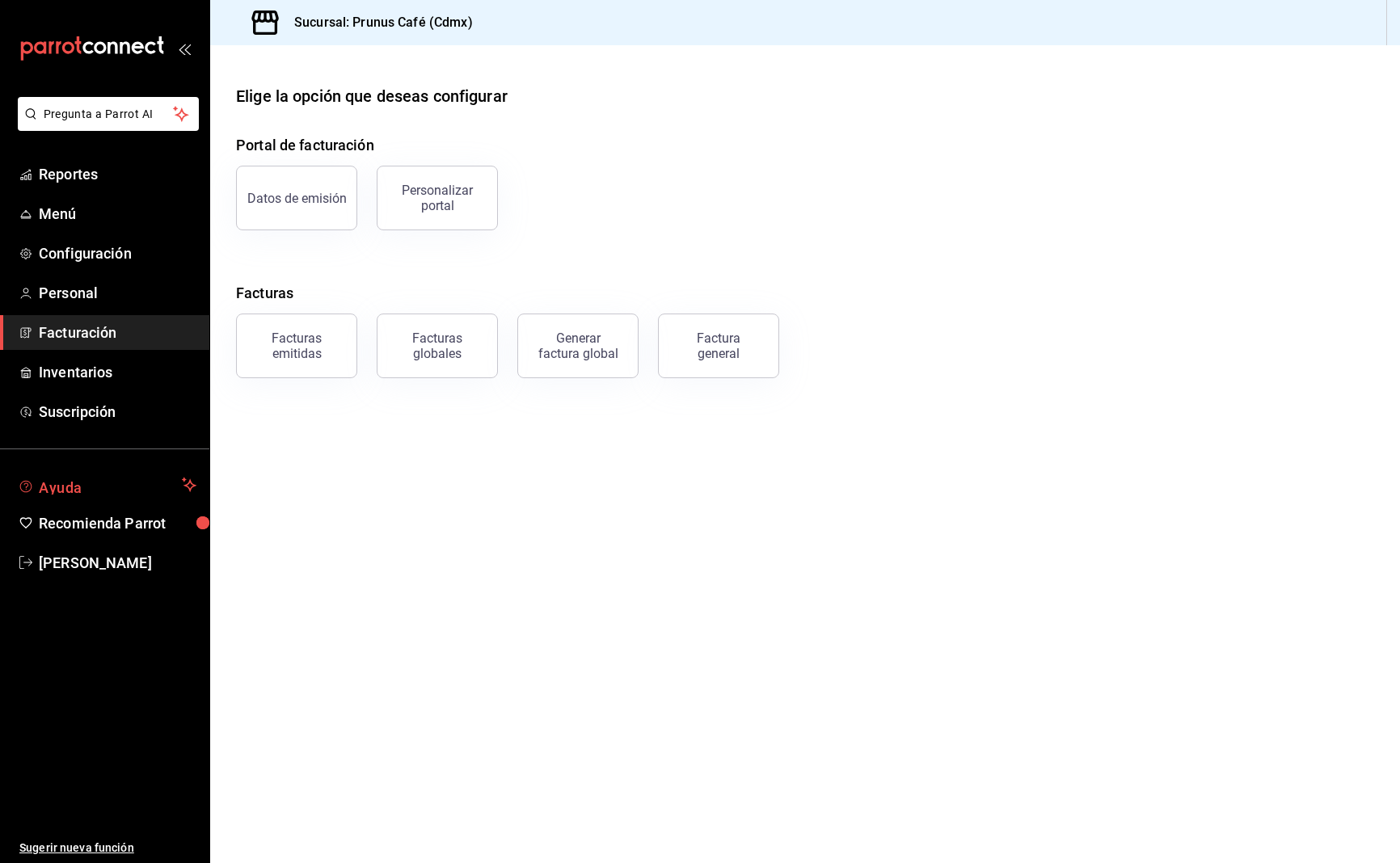
click at [48, 489] on span "Ayuda" at bounding box center [107, 484] width 137 height 20
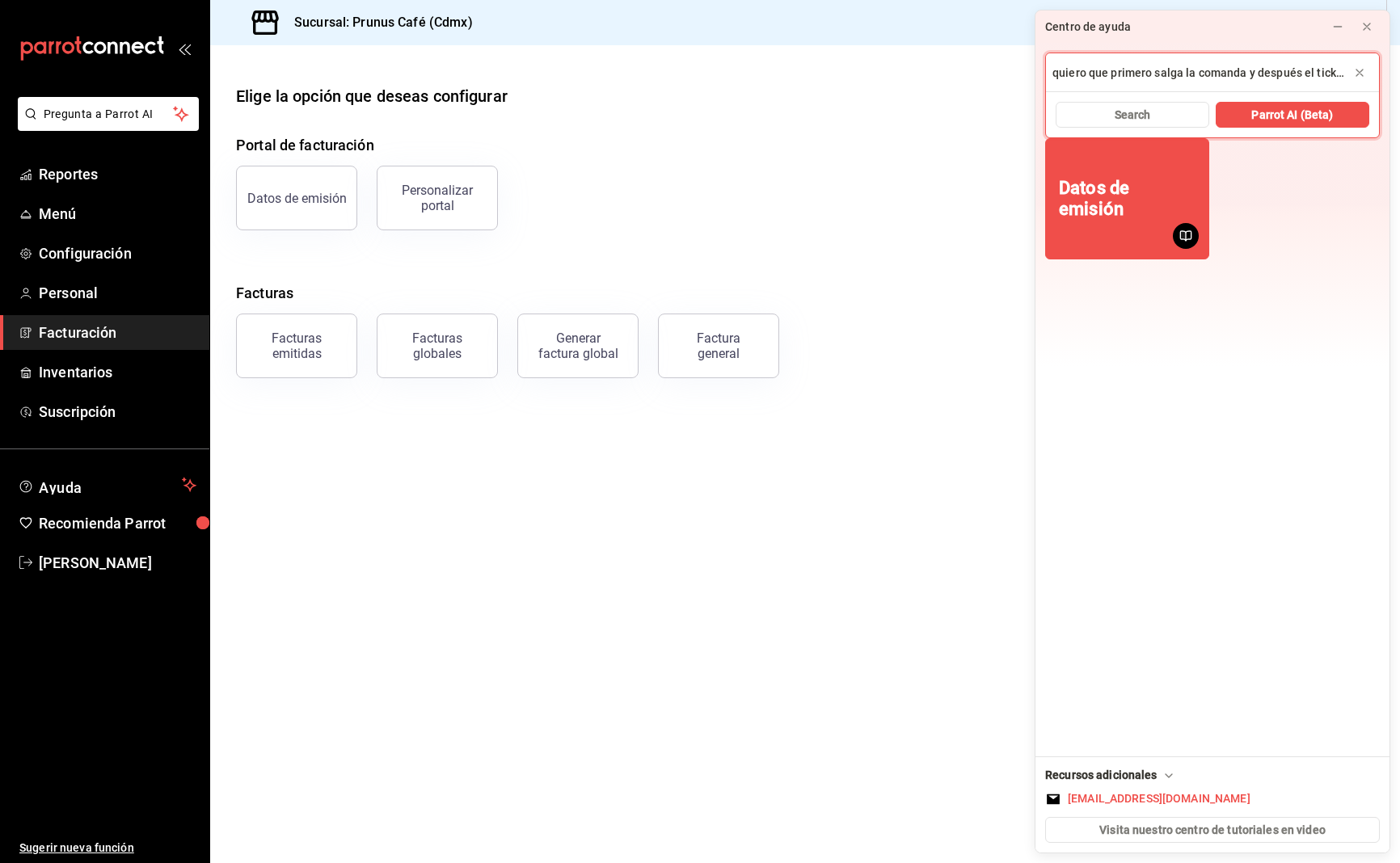
type input "quiero que primero salga la comanda y después el ticket del cliente"
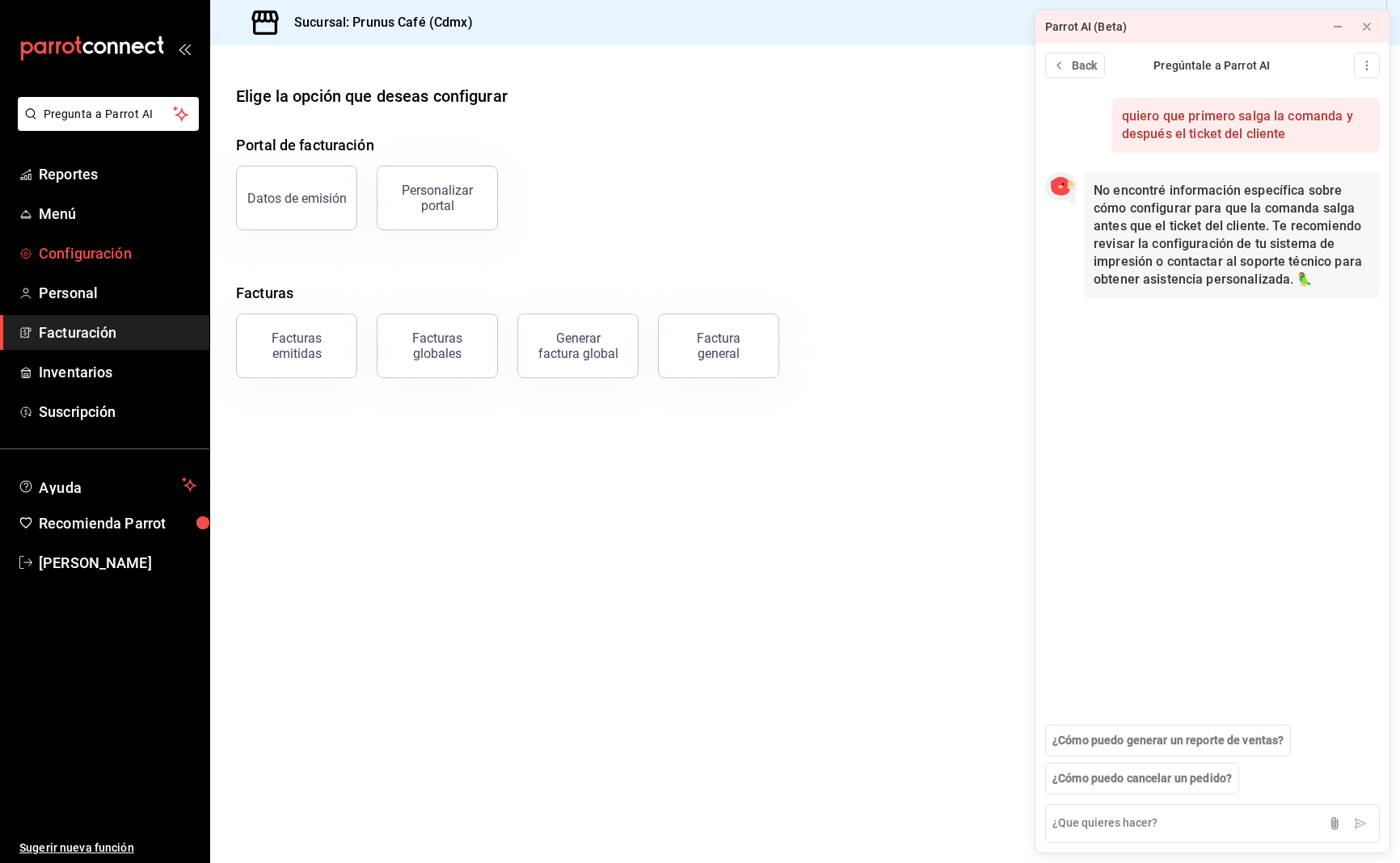
click at [102, 254] on span "Configuración" at bounding box center [117, 253] width 158 height 22
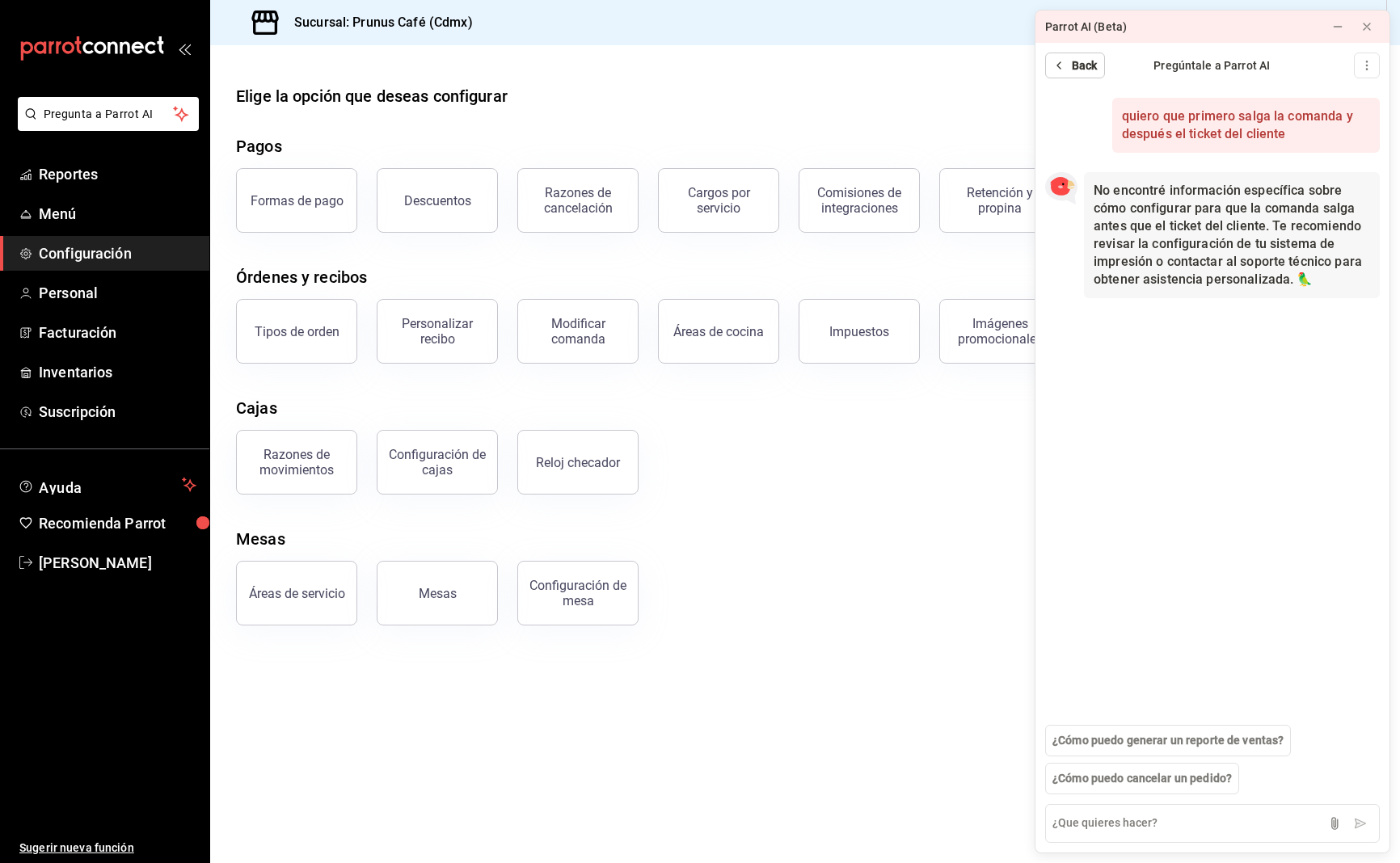
click at [1074, 62] on span "Back" at bounding box center [1085, 66] width 26 height 17
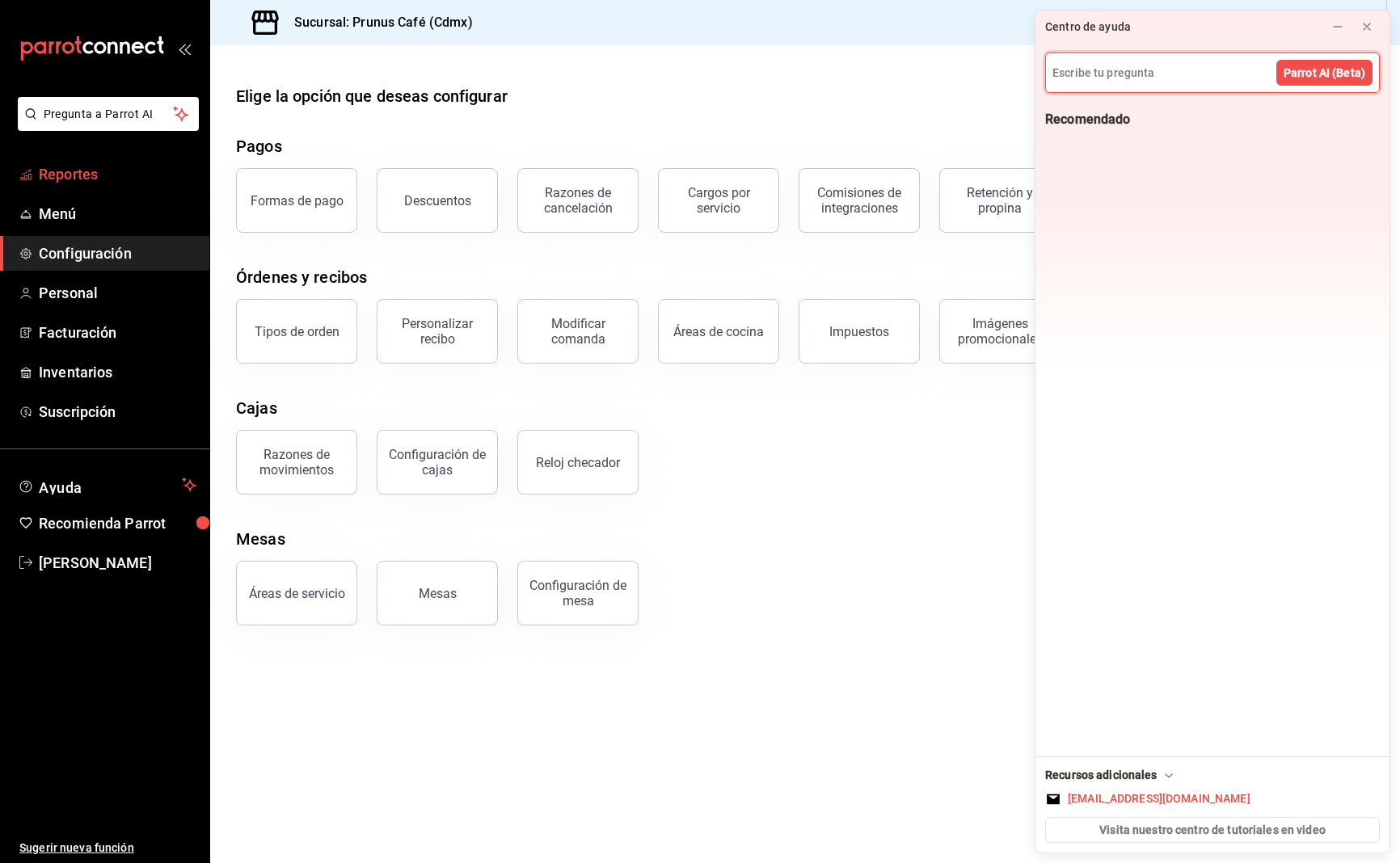
click at [81, 179] on span "Reportes" at bounding box center [117, 174] width 158 height 22
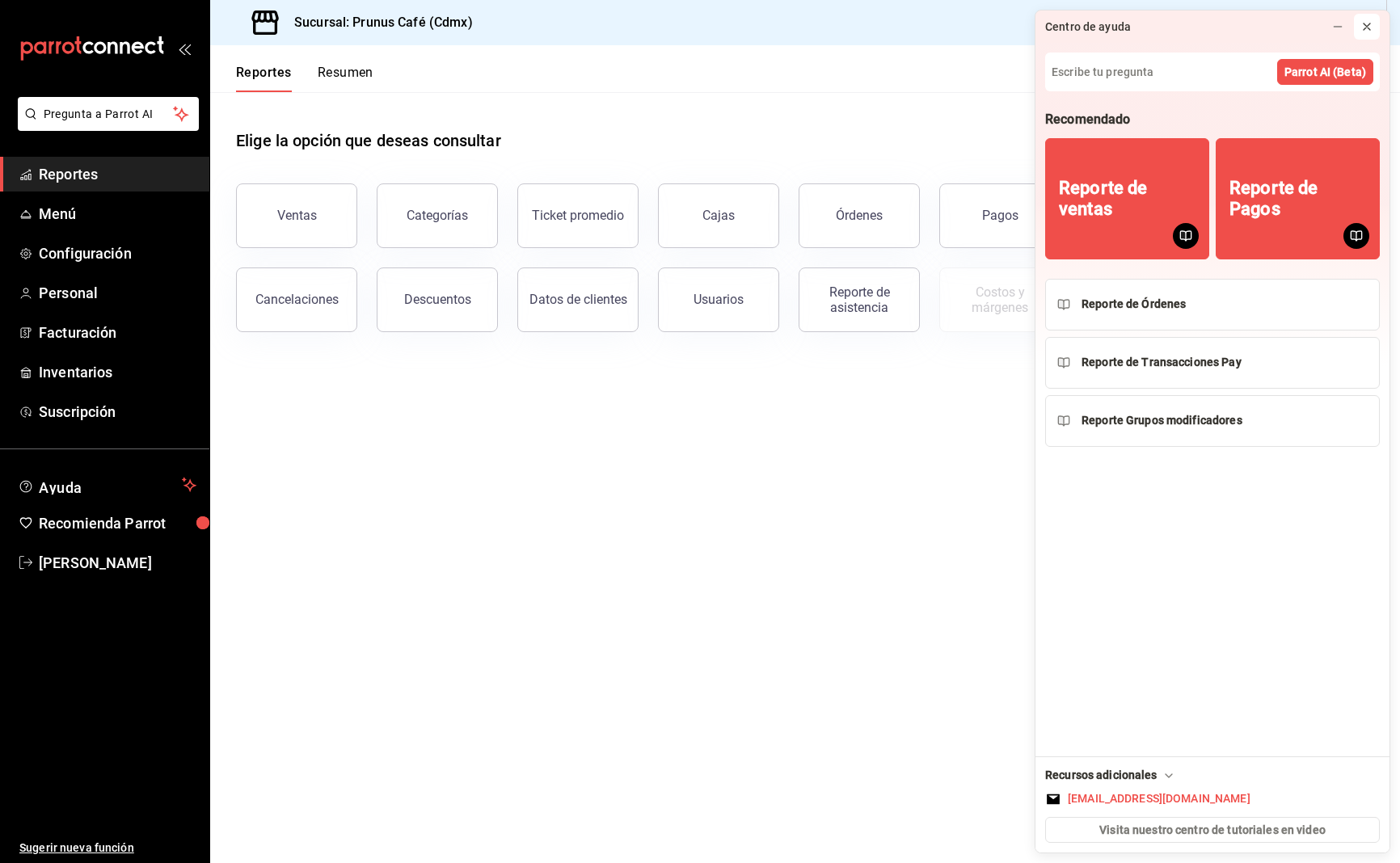
click at [1363, 27] on icon at bounding box center [1367, 26] width 13 height 13
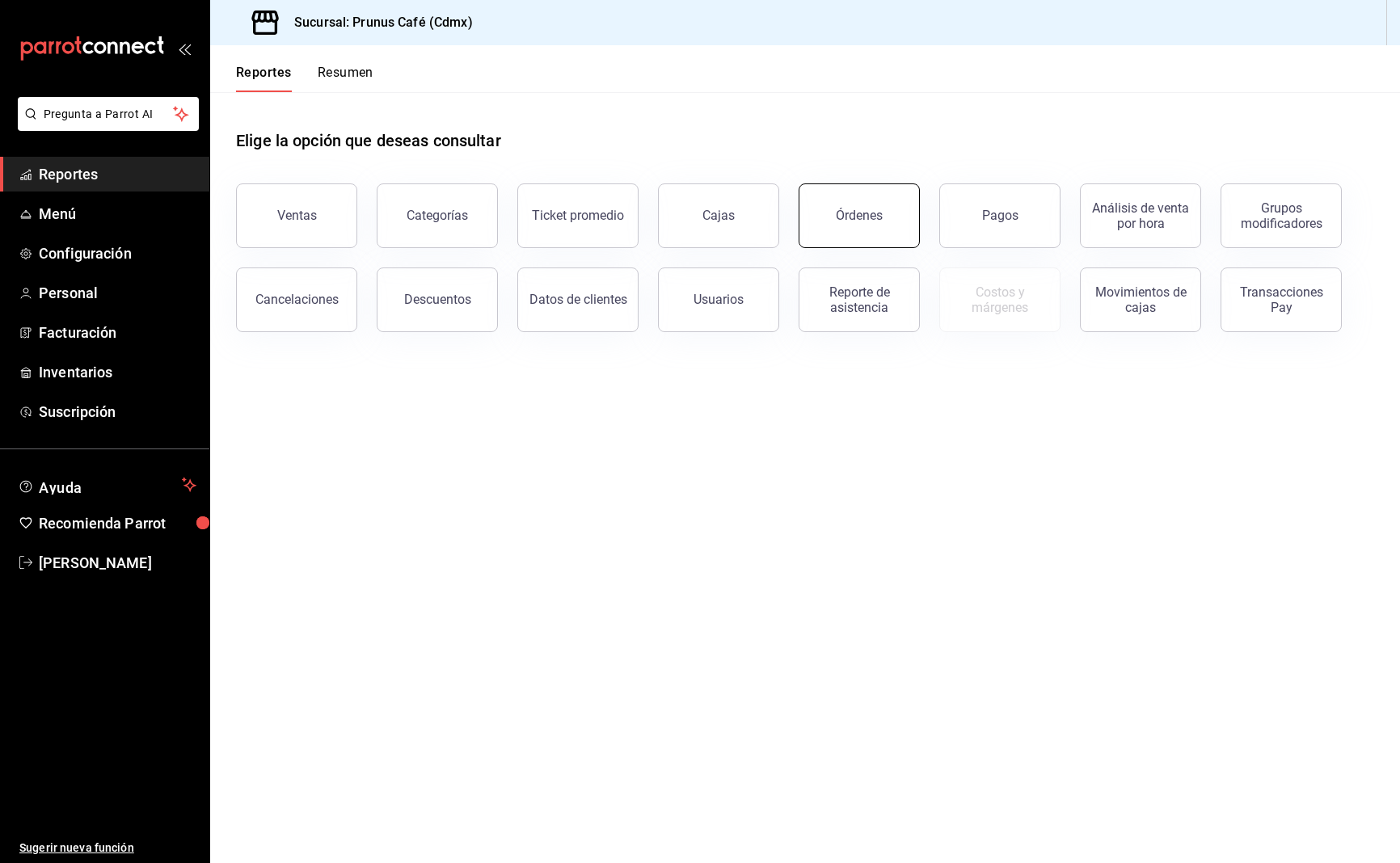
click at [834, 223] on button "Órdenes" at bounding box center [859, 216] width 121 height 65
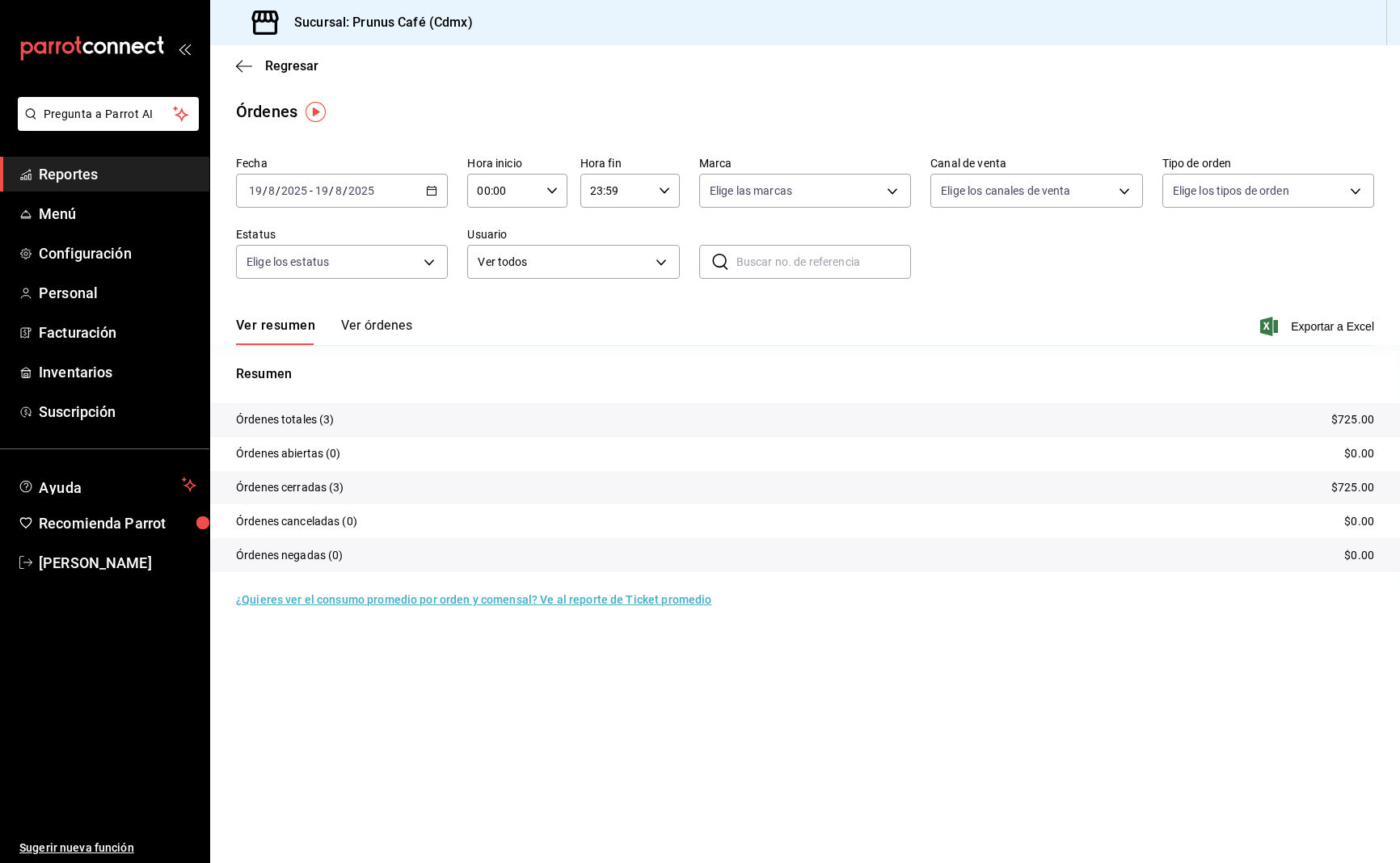
click at [235, 67] on div "Regresar" at bounding box center [805, 66] width 1190 height 41
click at [244, 66] on icon "button" at bounding box center [244, 66] width 16 height 1
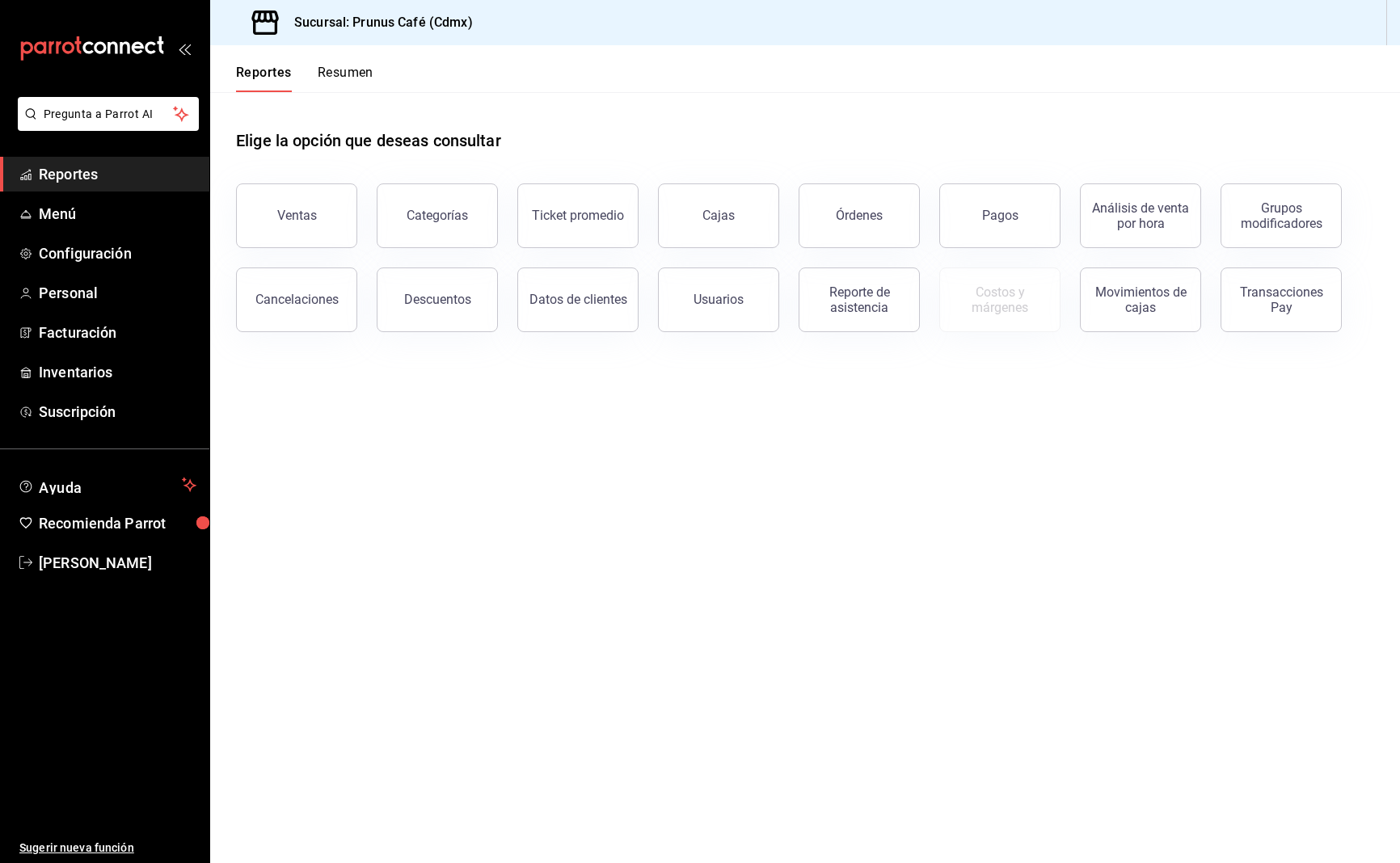
click at [332, 67] on button "Resumen" at bounding box center [345, 78] width 55 height 27
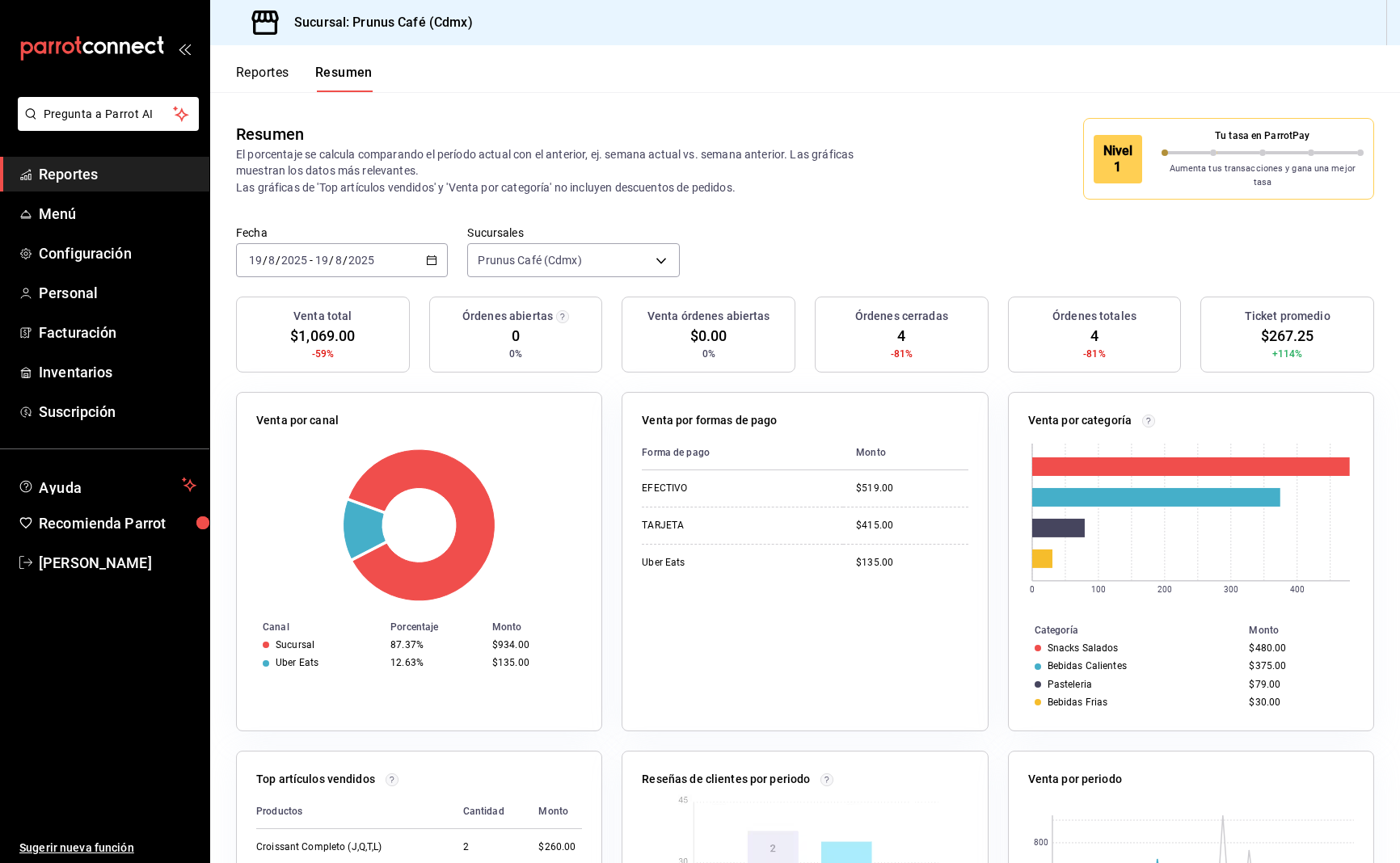
click at [255, 67] on button "Reportes" at bounding box center [263, 78] width 54 height 27
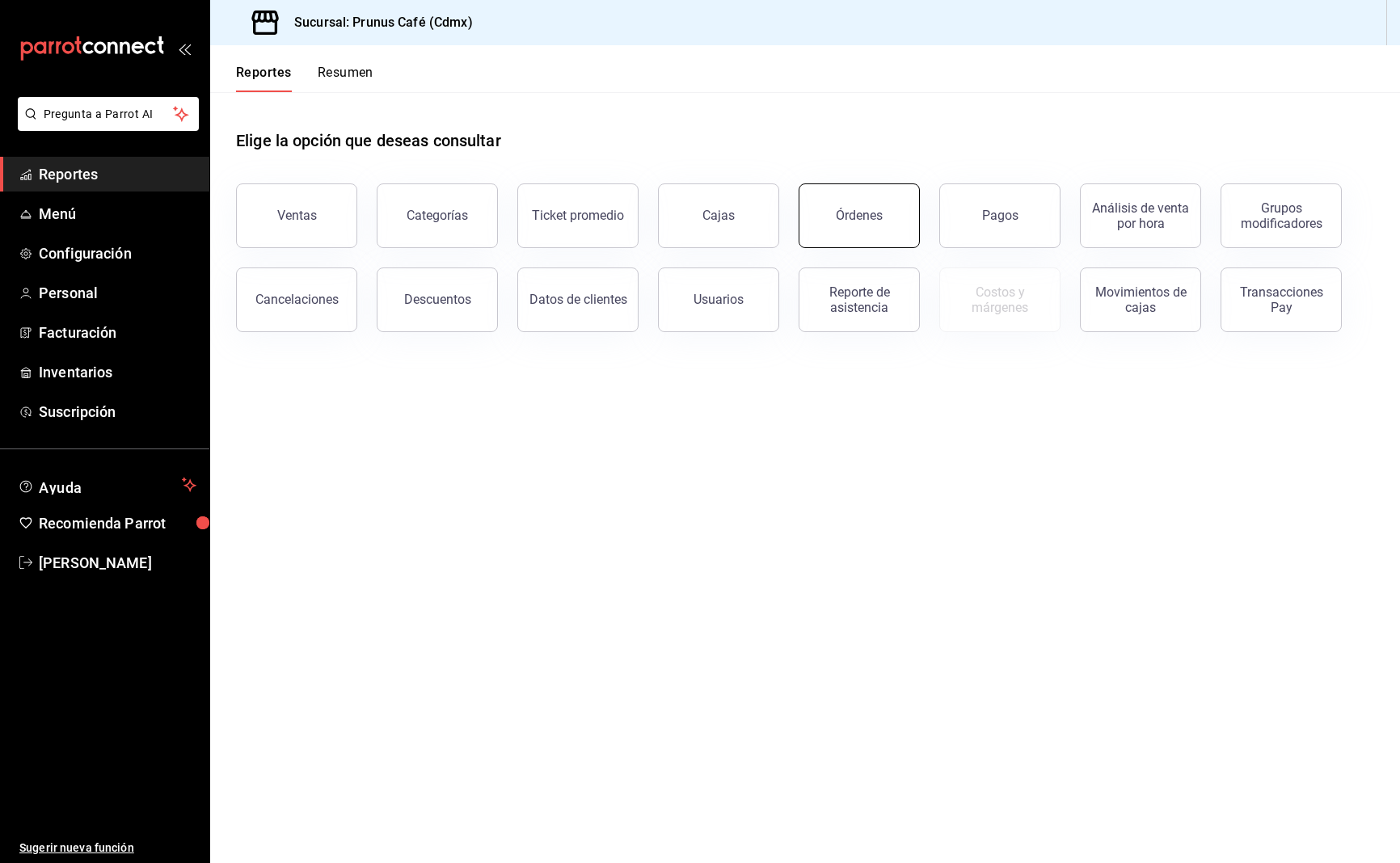
click at [874, 203] on button "Órdenes" at bounding box center [859, 216] width 121 height 65
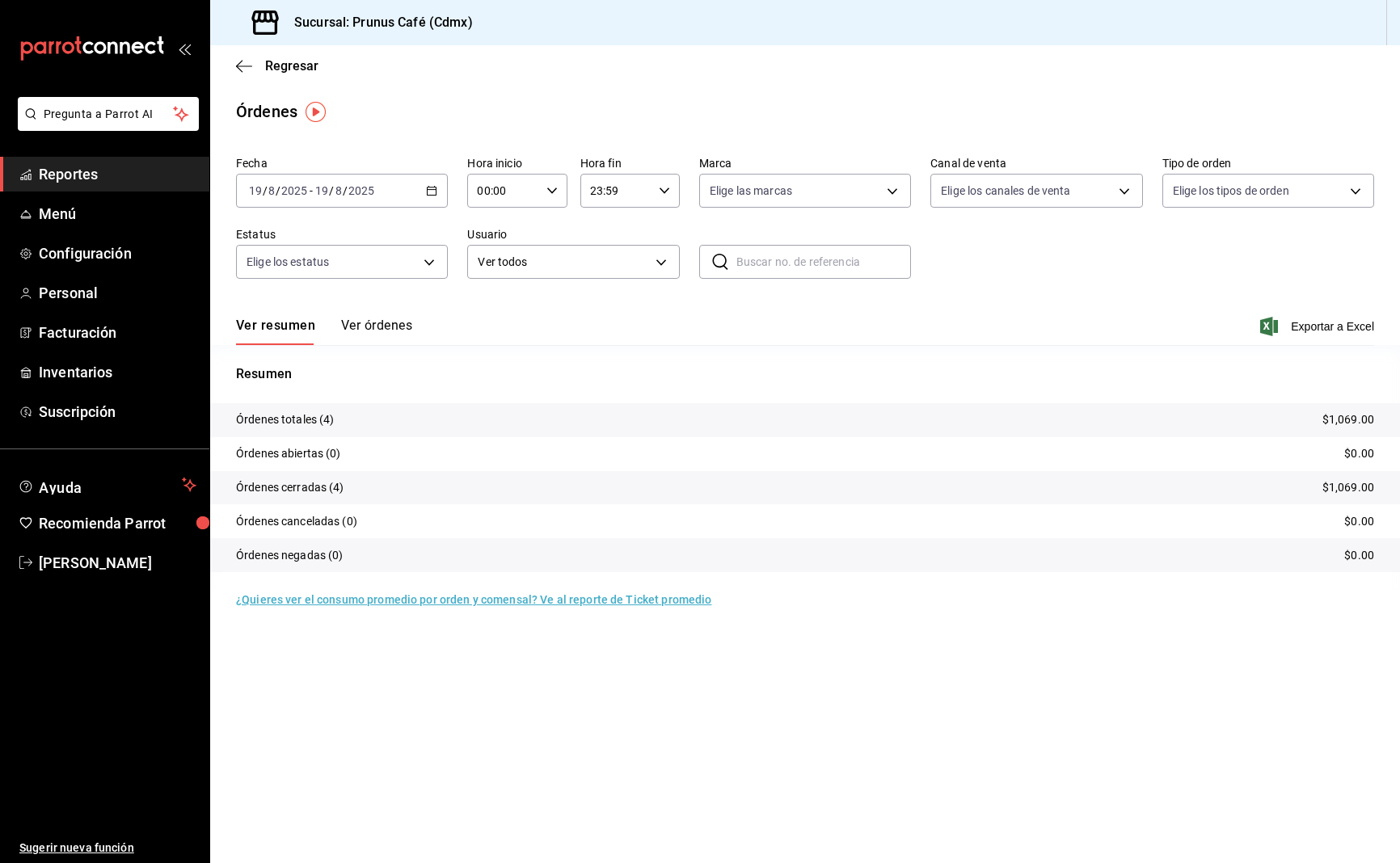
click at [366, 330] on button "Ver órdenes" at bounding box center [376, 331] width 71 height 27
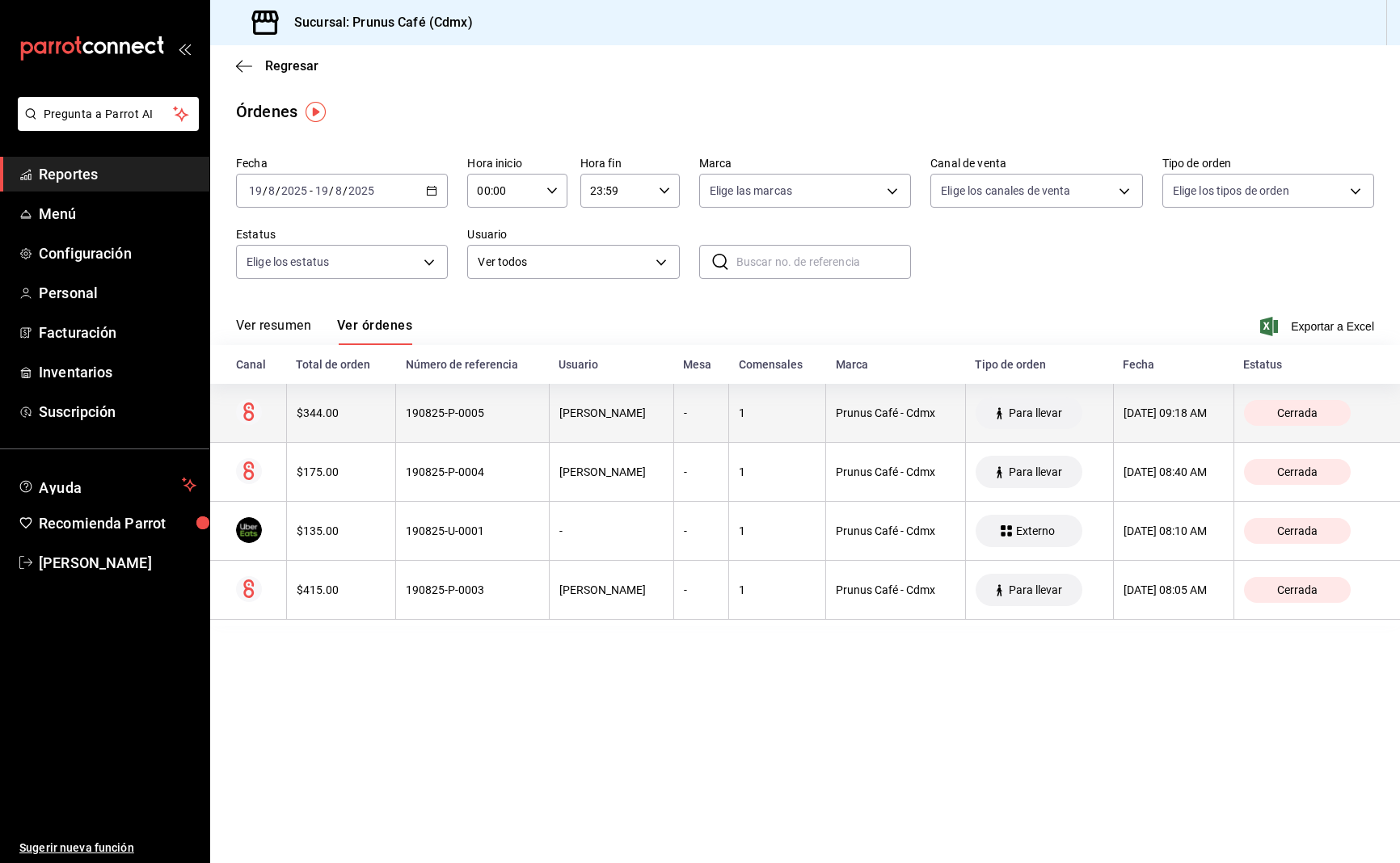
click at [363, 421] on th "$344.00" at bounding box center [340, 413] width 109 height 59
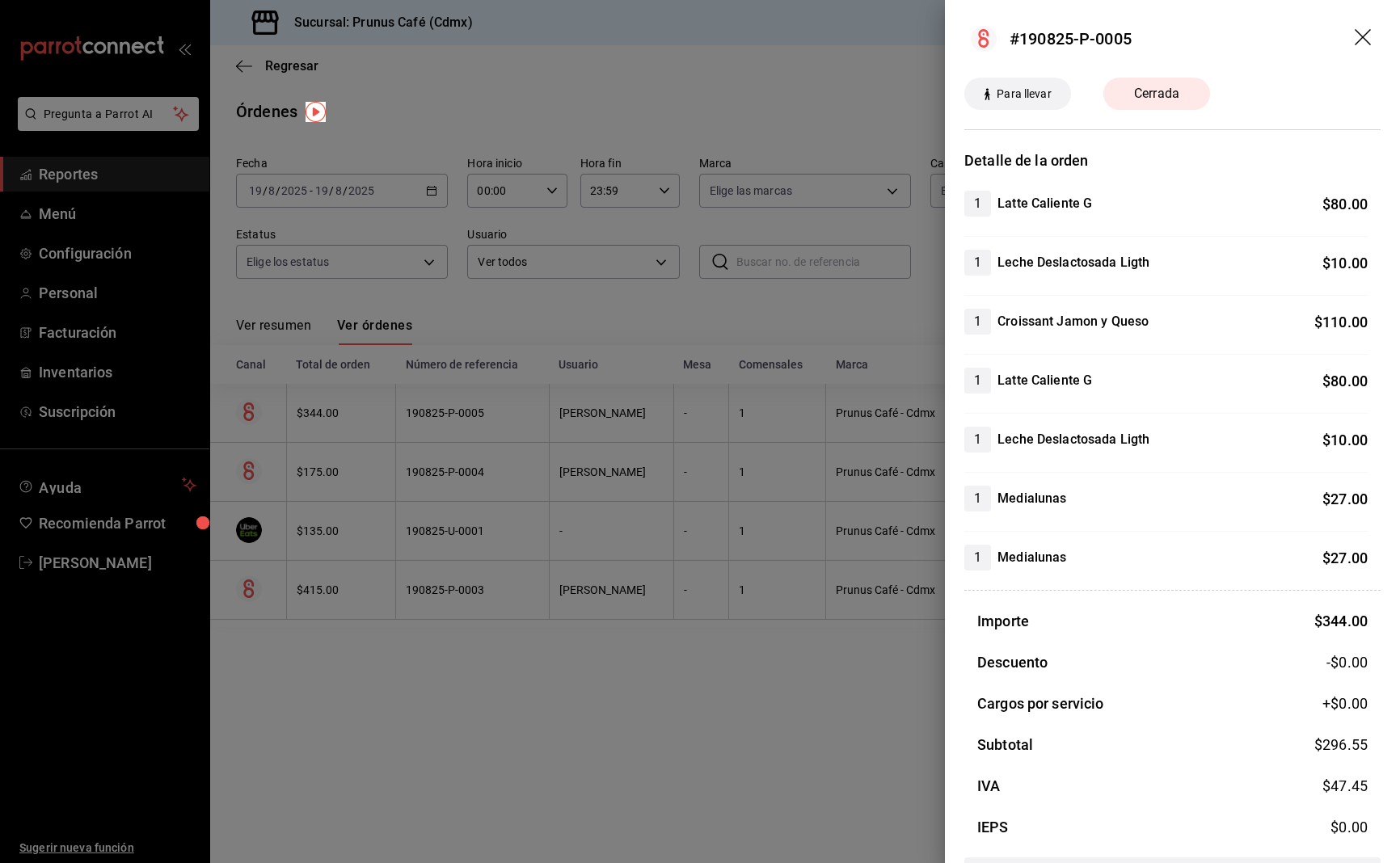
click at [1362, 36] on icon "drag" at bounding box center [1362, 37] width 16 height 16
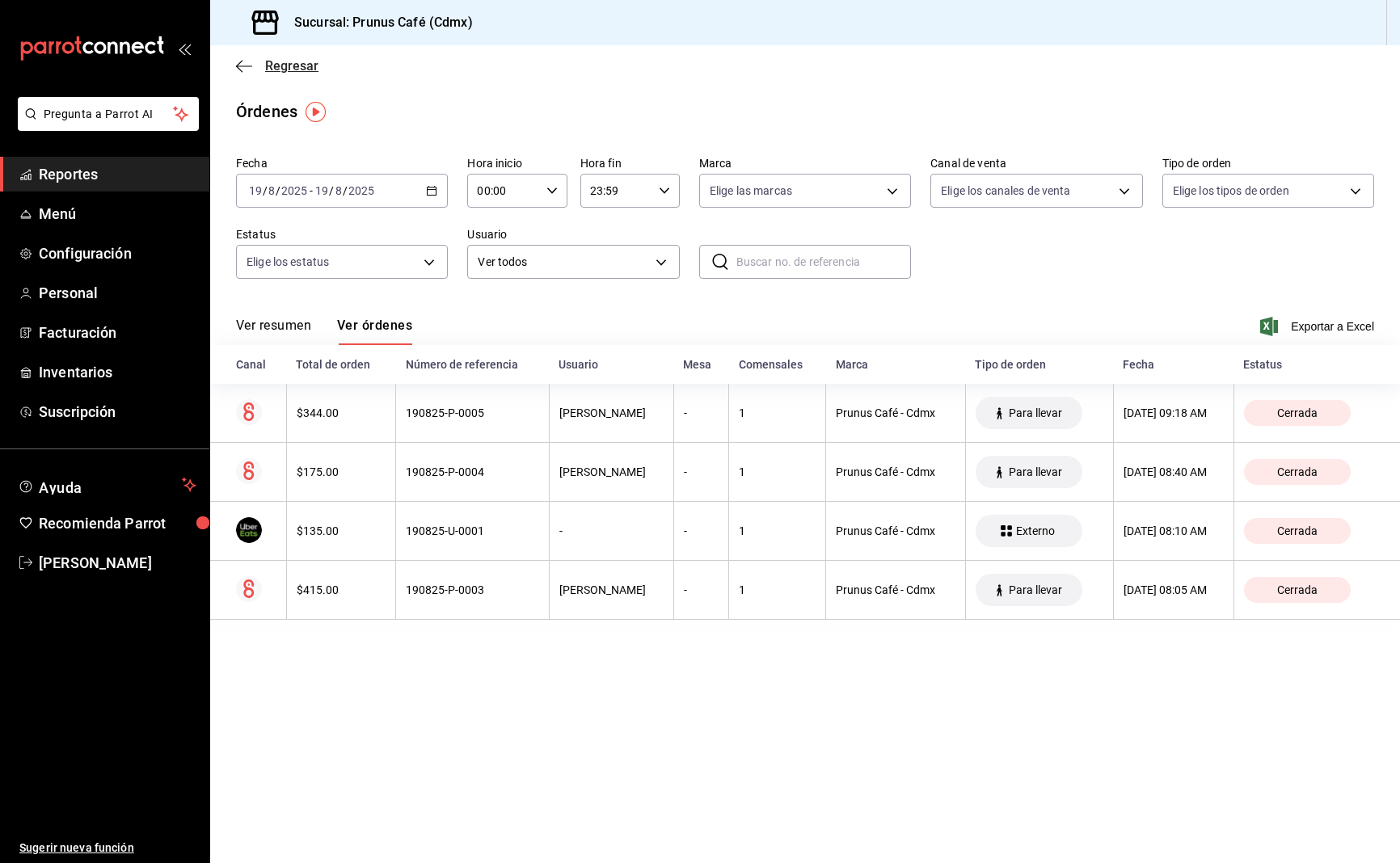
click at [245, 68] on icon "button" at bounding box center [244, 66] width 16 height 14
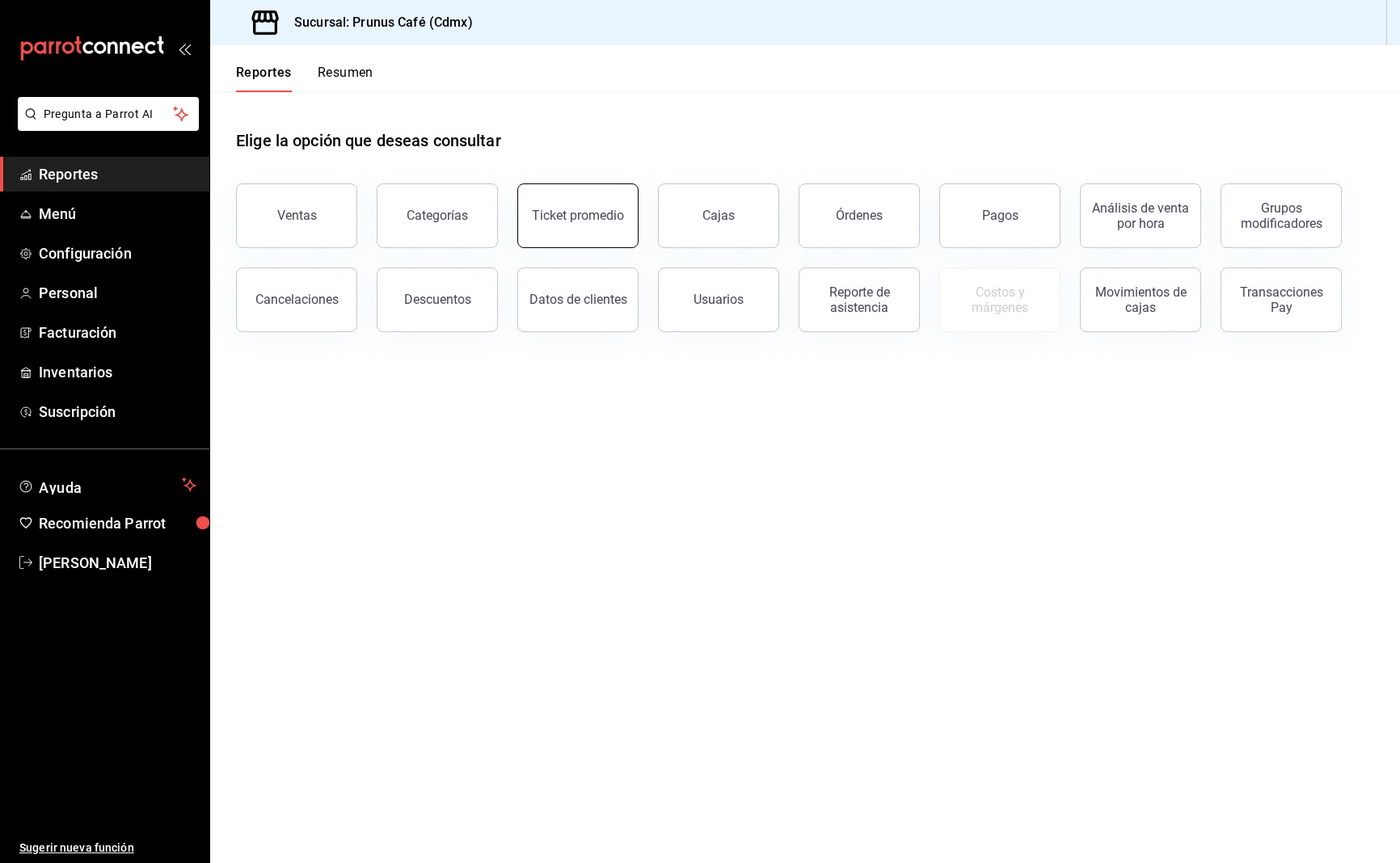
click at [579, 207] on button "Ticket promedio" at bounding box center [578, 216] width 121 height 65
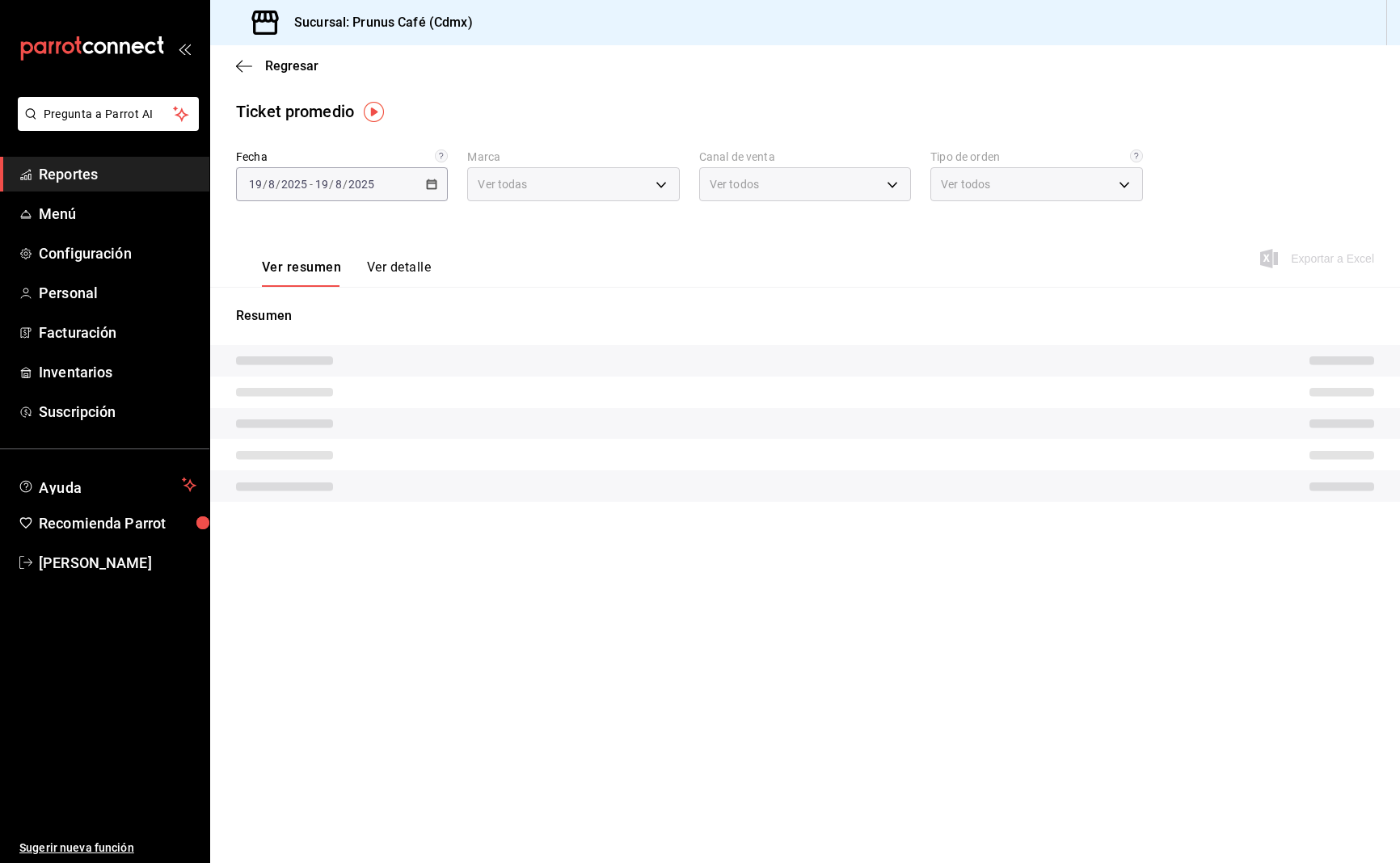
type input "63e64631-4459-4835-8979-3e82d6f96fc5"
type input "PARROT,UBER_EATS,RAPPI,DIDI_FOOD,ONLINE"
type input "6654fd49-bbaf-4aee-a8e3-10a76d32fb3f,62aee2bb-9209-498e-92c1-d5b69abad1c1,f7b1a…"
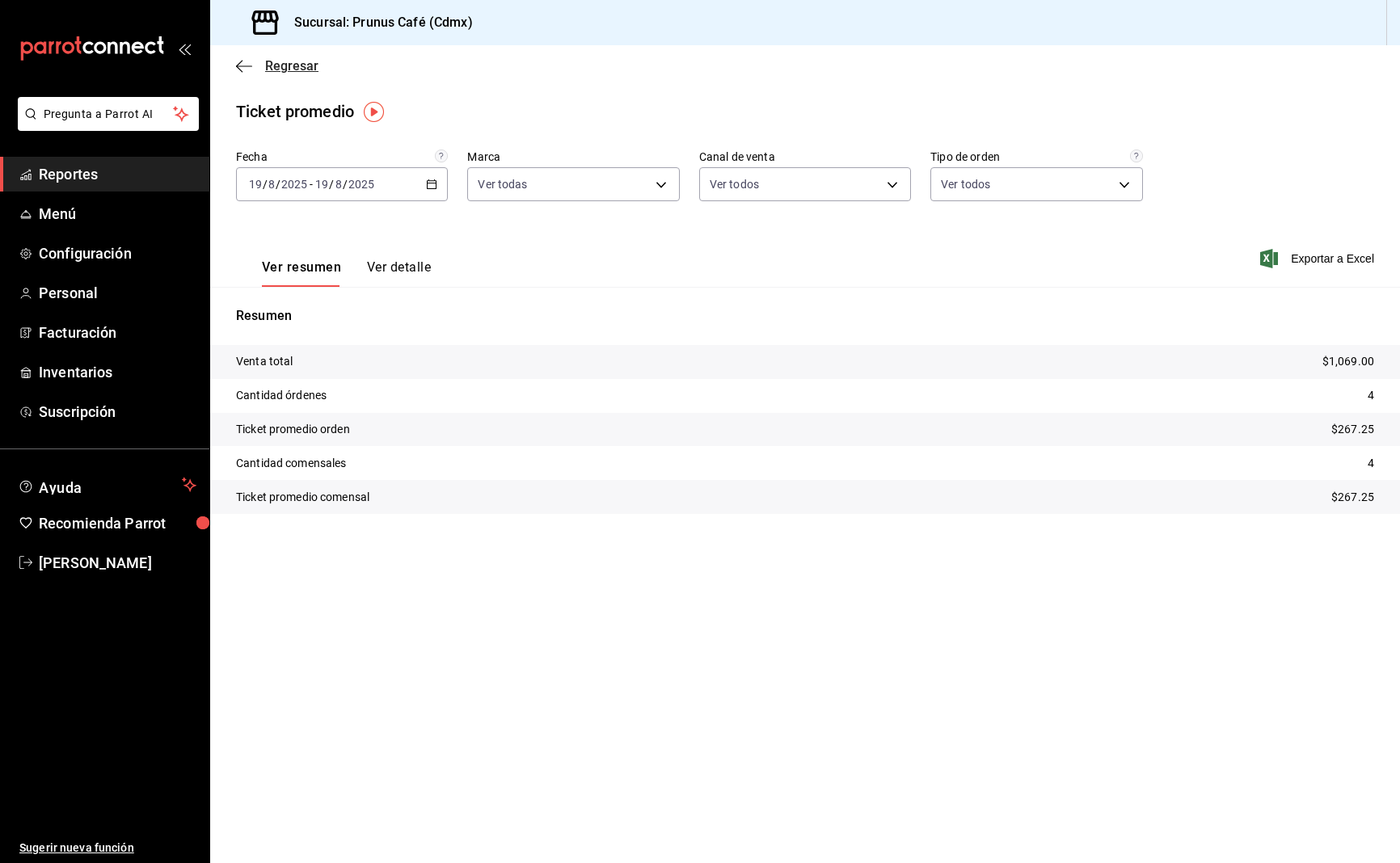
click at [243, 63] on icon "button" at bounding box center [244, 66] width 16 height 14
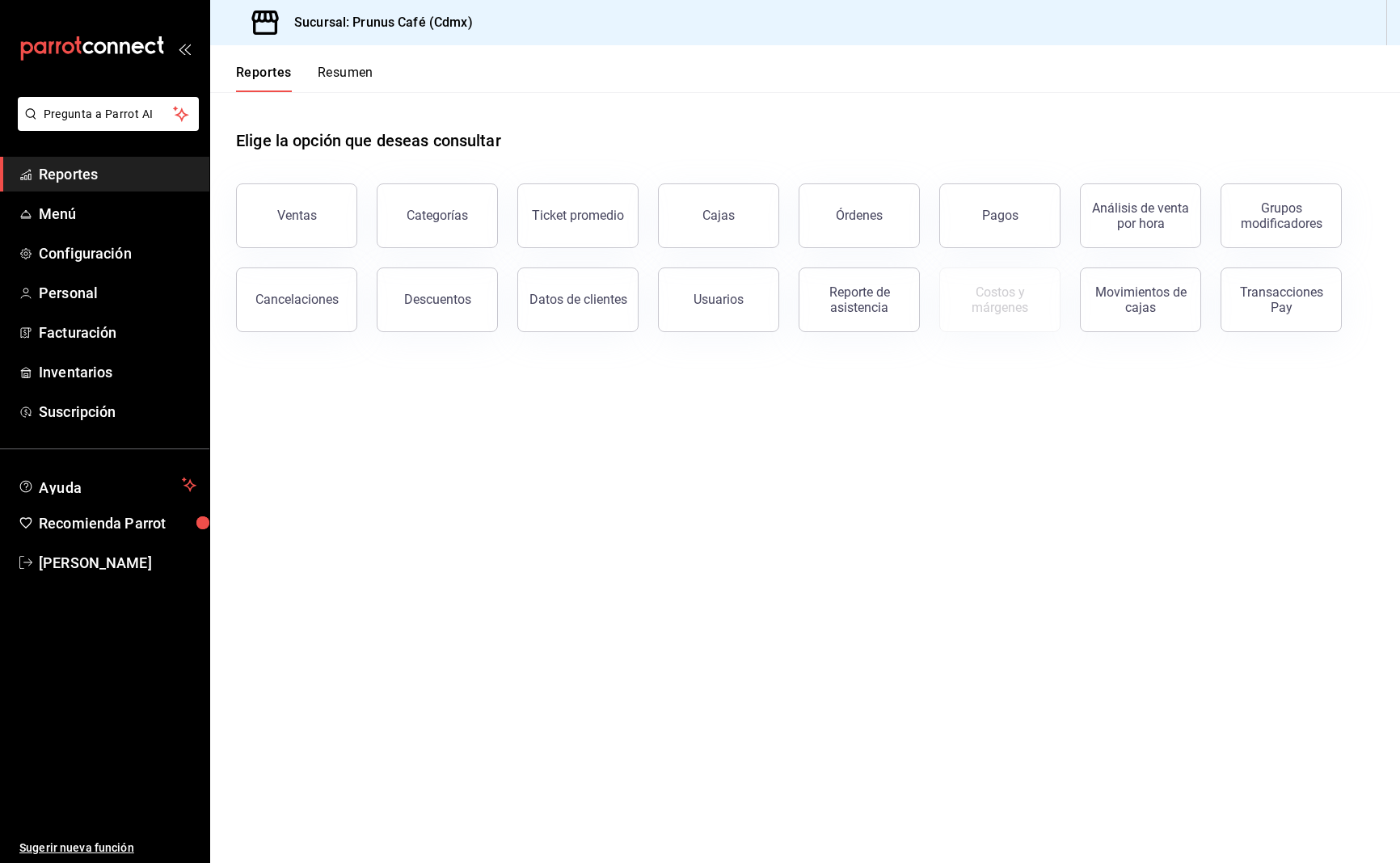
click at [122, 178] on span "Reportes" at bounding box center [117, 174] width 158 height 22
click at [125, 174] on span "Reportes" at bounding box center [117, 174] width 158 height 22
click at [263, 76] on button "Reportes" at bounding box center [264, 78] width 55 height 27
click at [334, 79] on button "Resumen" at bounding box center [345, 78] width 55 height 27
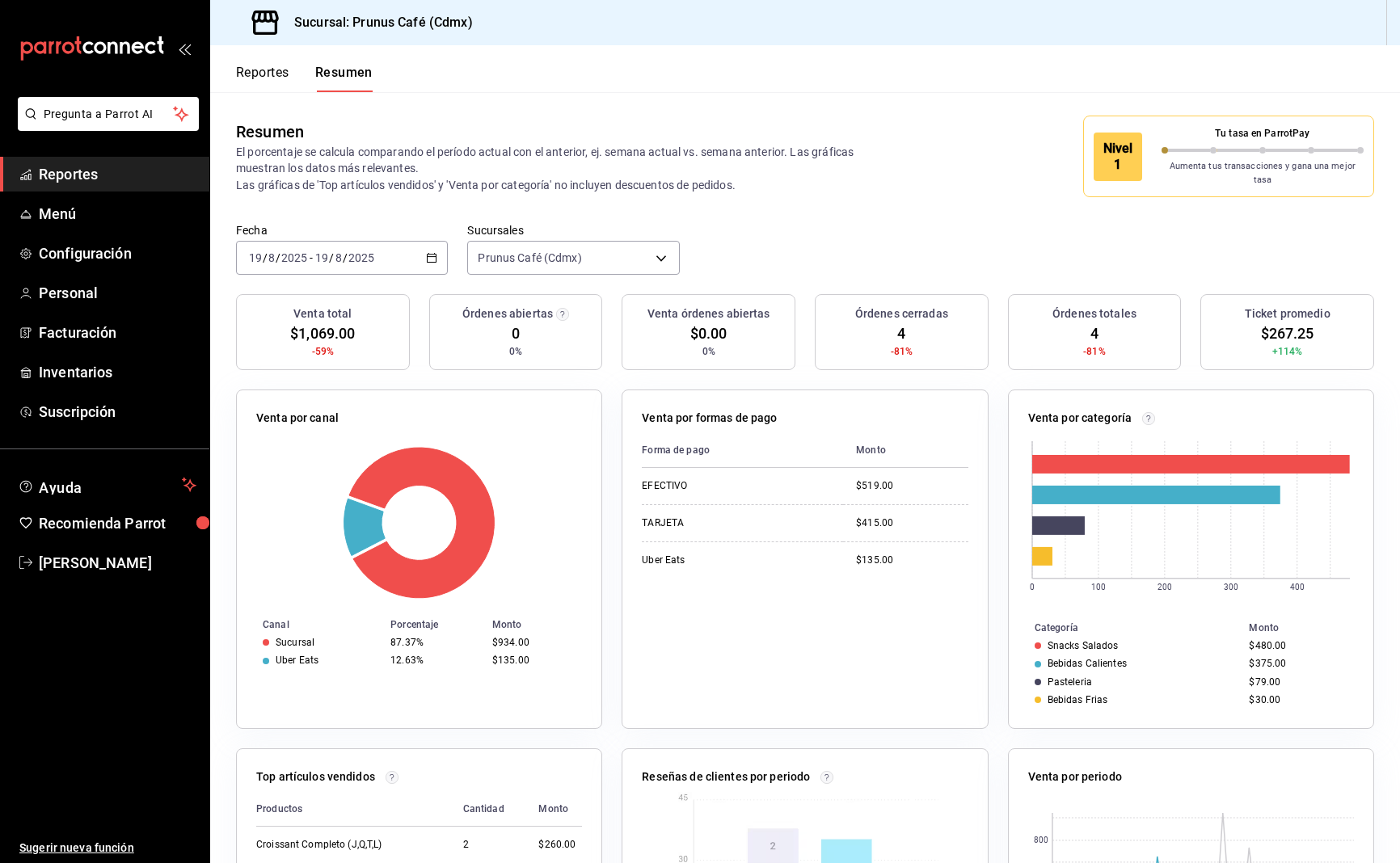
click at [260, 72] on button "Reportes" at bounding box center [263, 78] width 54 height 27
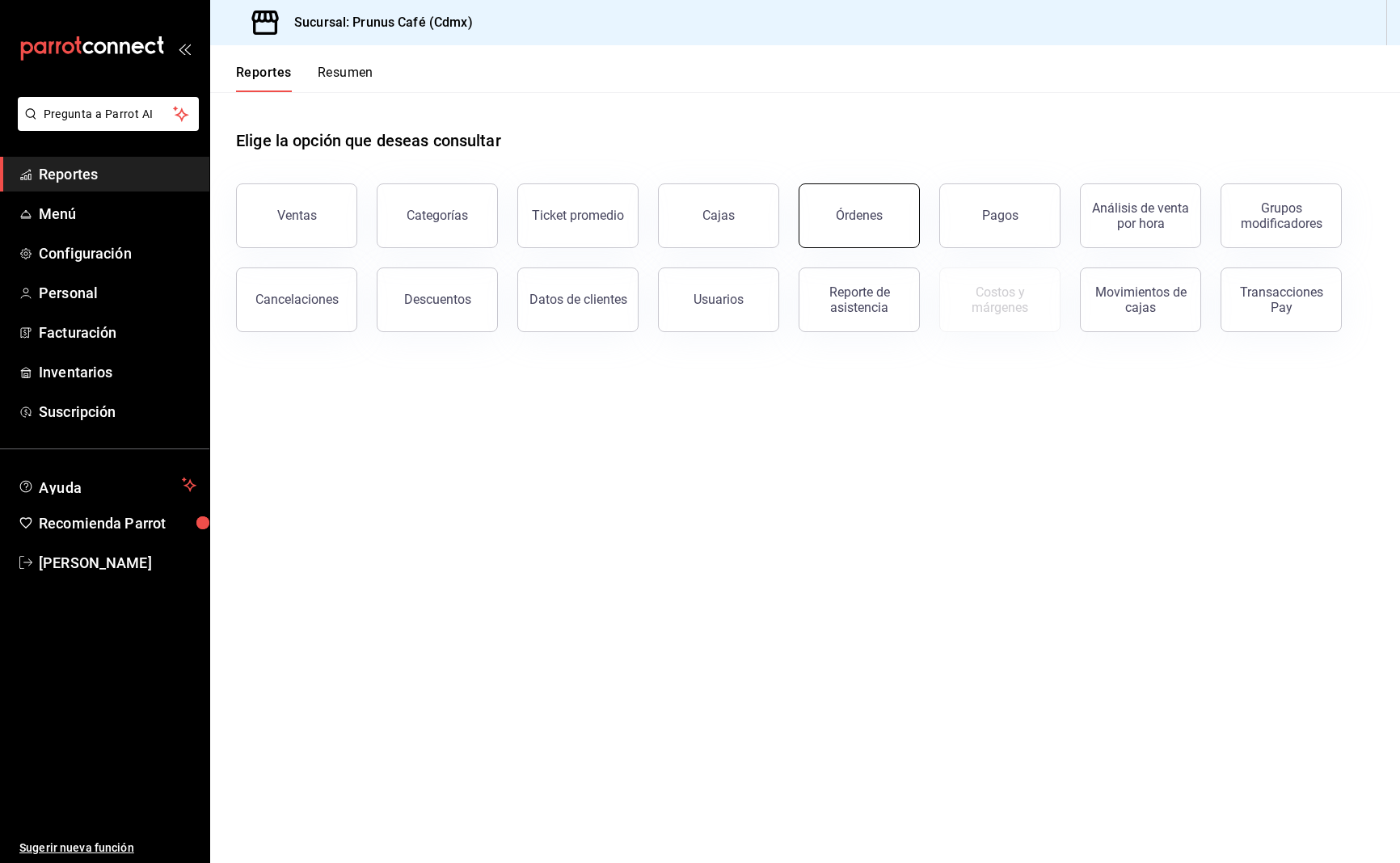
click at [840, 222] on div "Órdenes" at bounding box center [859, 216] width 47 height 15
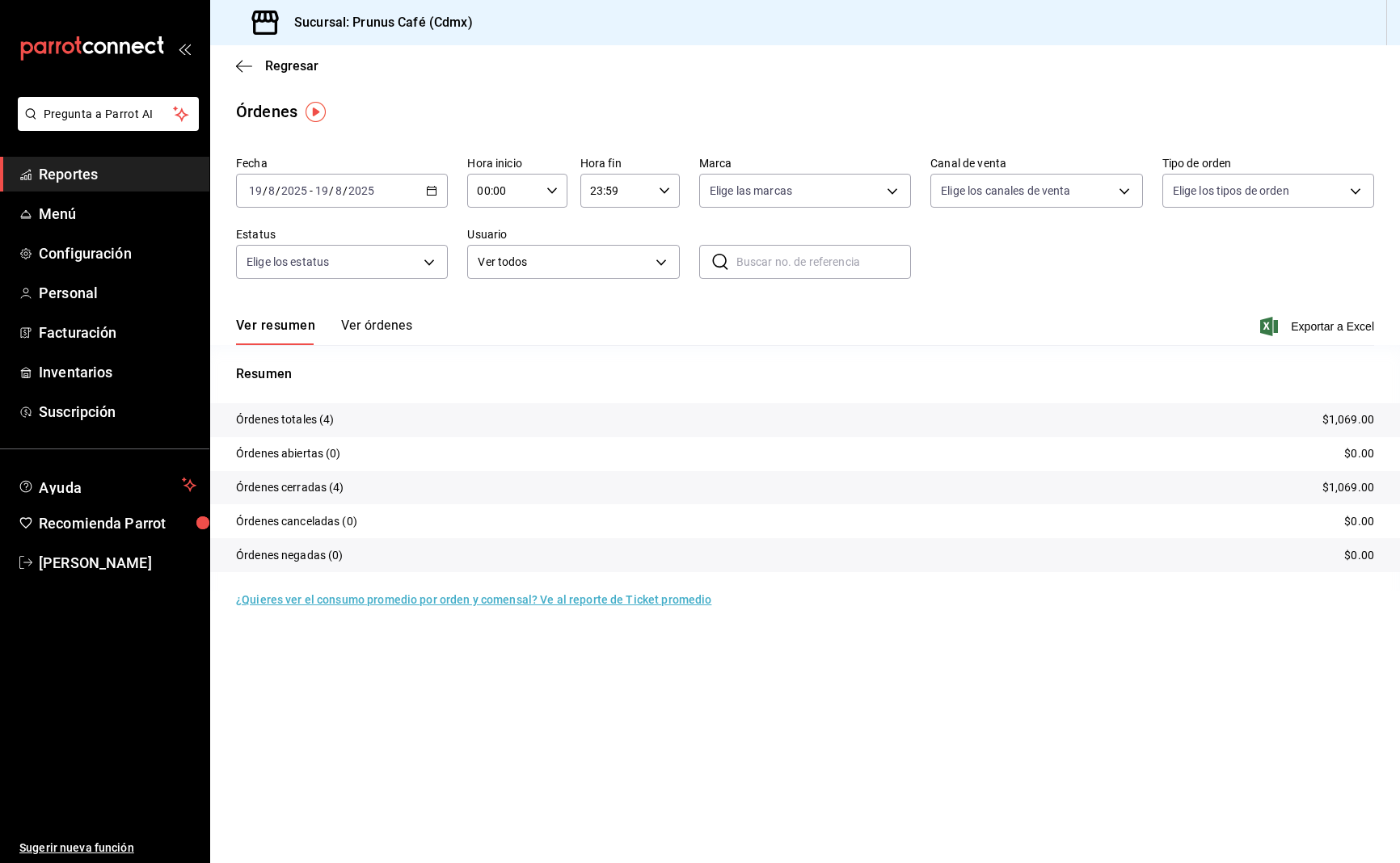
click at [393, 326] on button "Ver órdenes" at bounding box center [376, 331] width 71 height 27
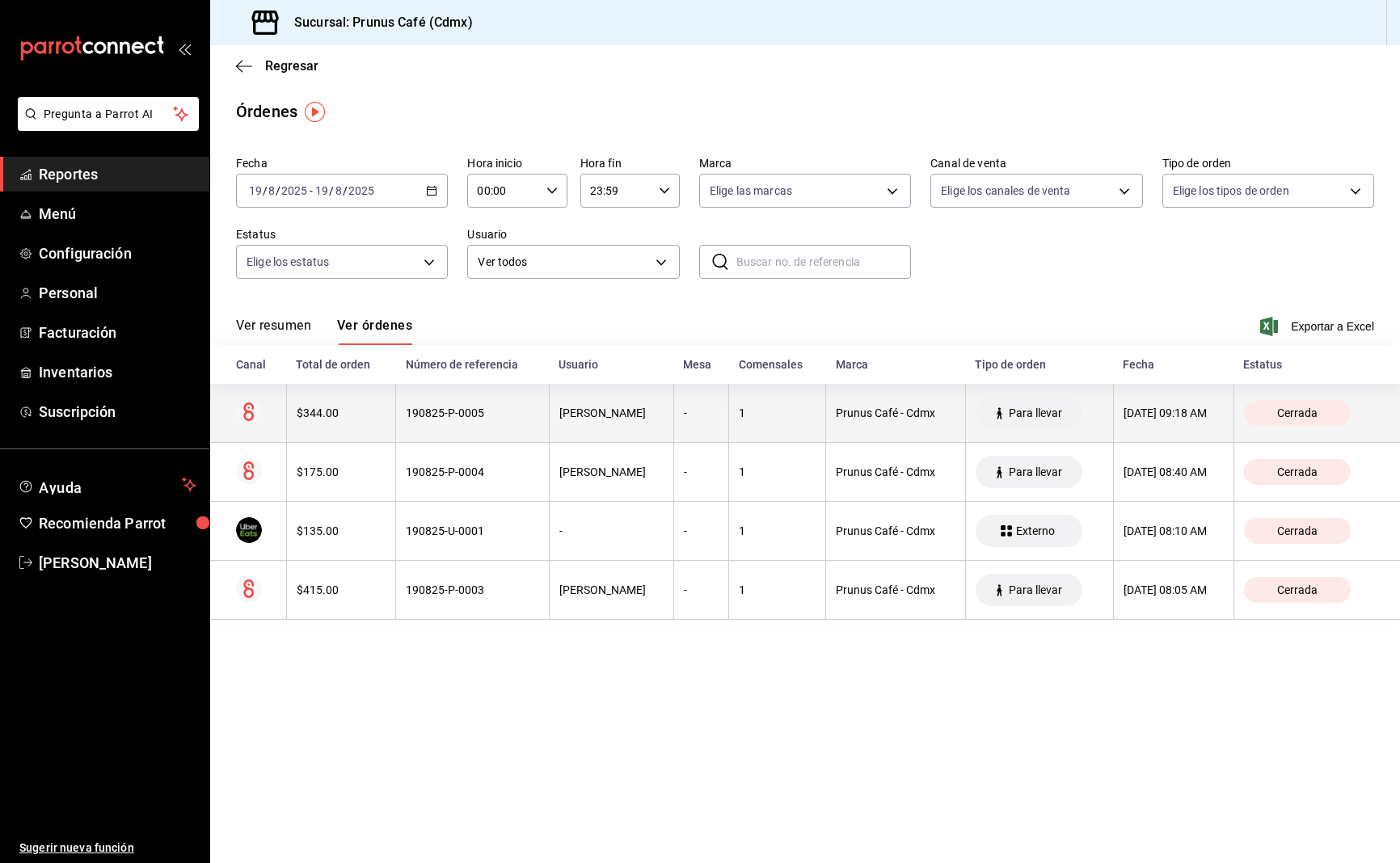
scroll to position [0, 1]
click at [332, 422] on th "$344.00" at bounding box center [340, 413] width 109 height 59
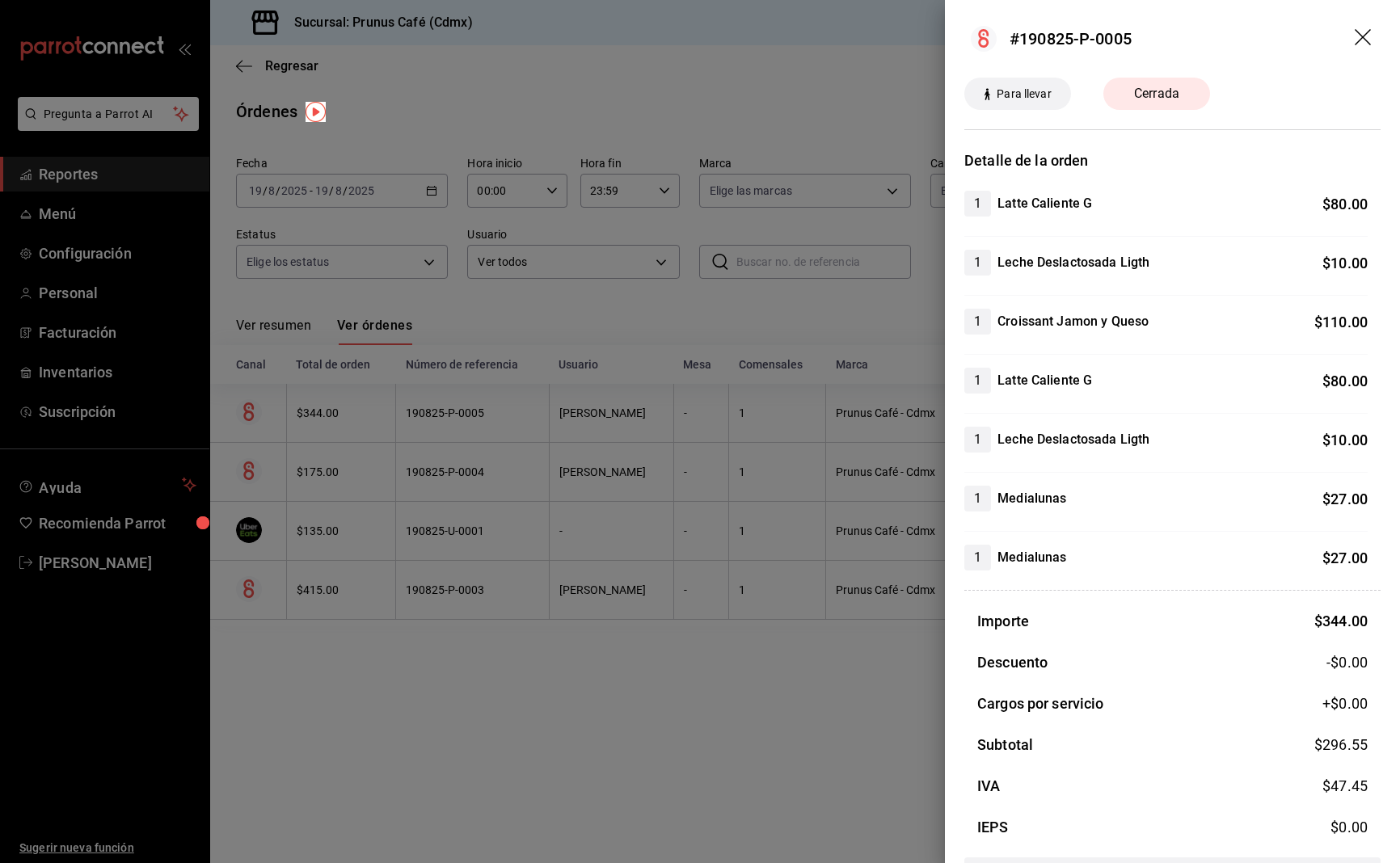
click at [712, 726] on div at bounding box center [700, 432] width 1400 height 863
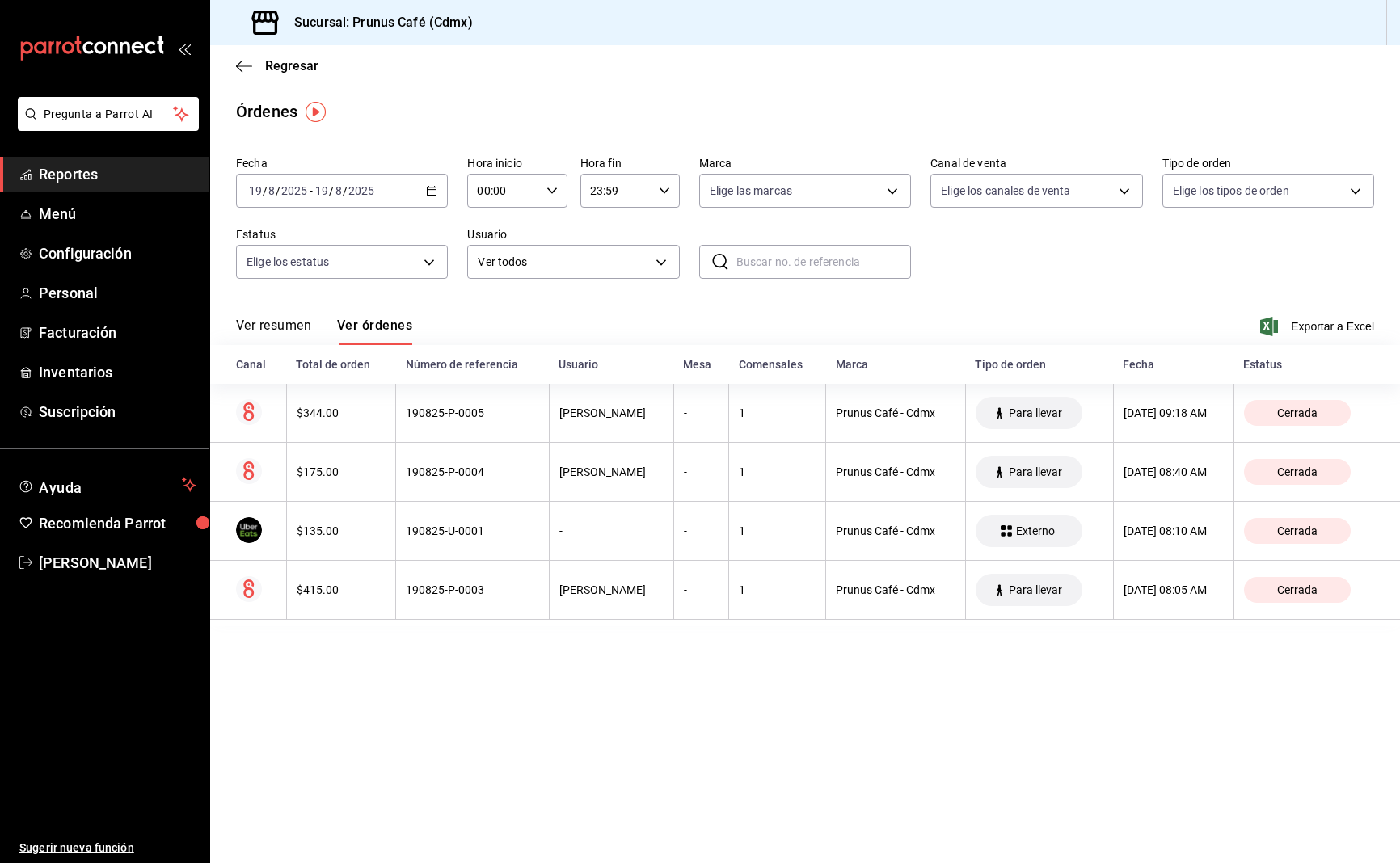
scroll to position [1, 0]
